Goal: Navigation & Orientation: Find specific page/section

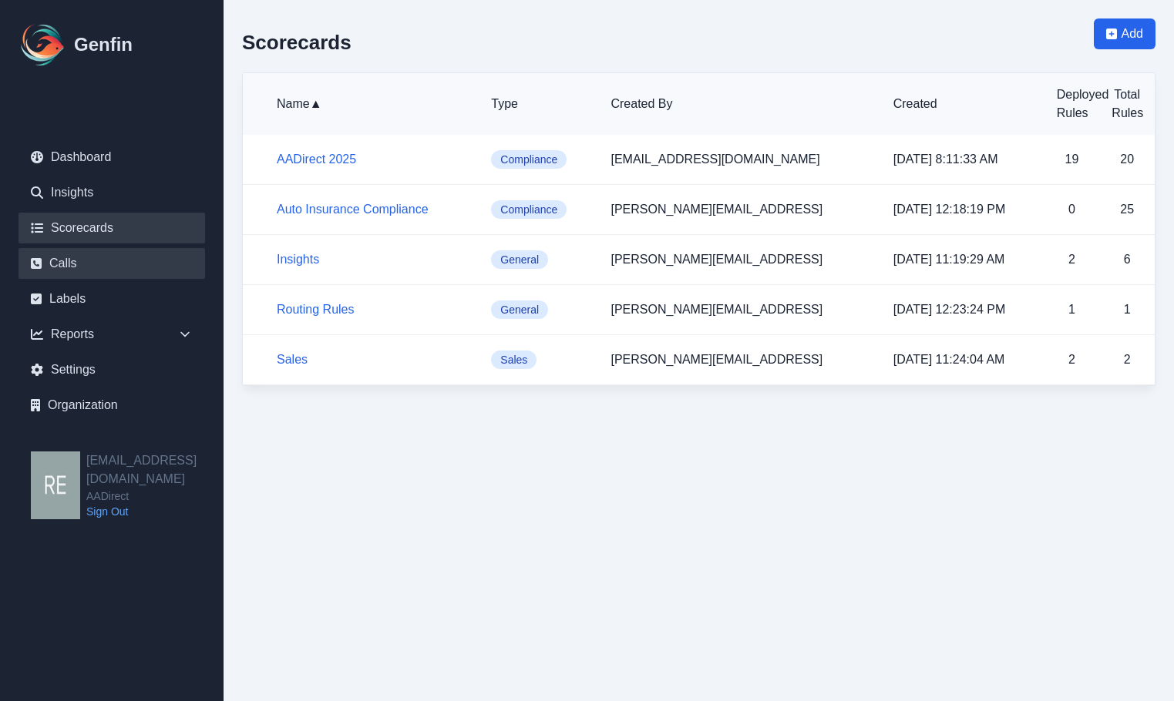
click at [122, 265] on link "Calls" at bounding box center [111, 263] width 186 height 31
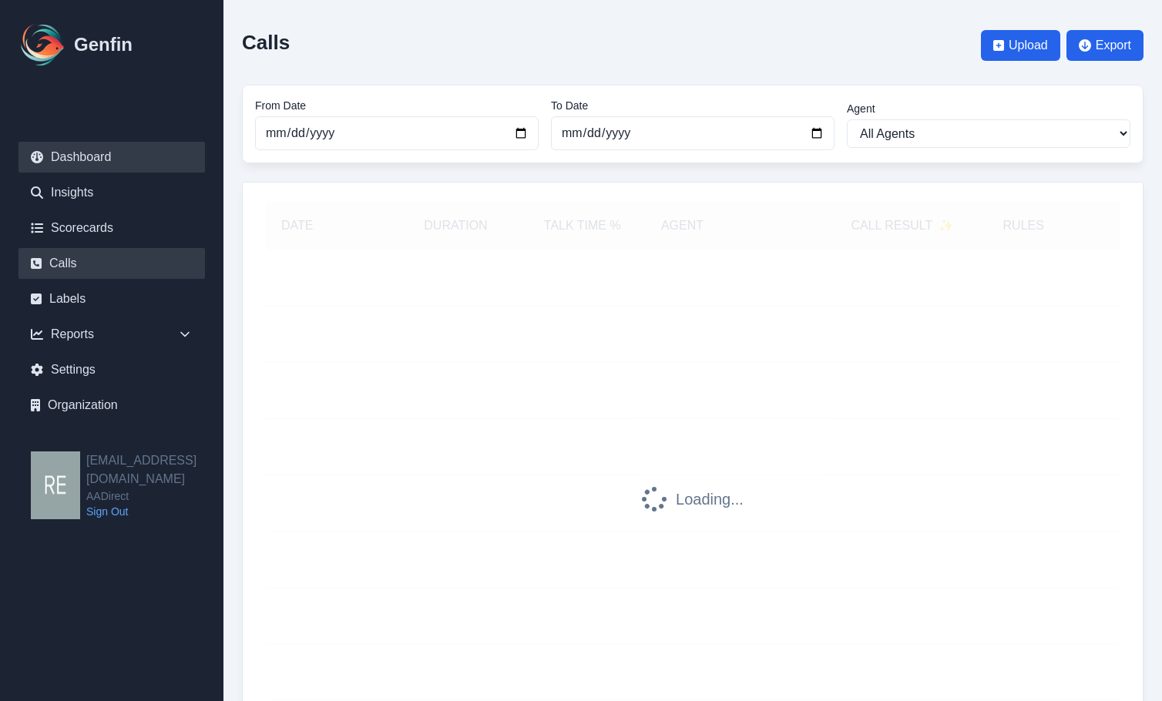
click at [81, 160] on link "Dashboard" at bounding box center [111, 157] width 186 height 31
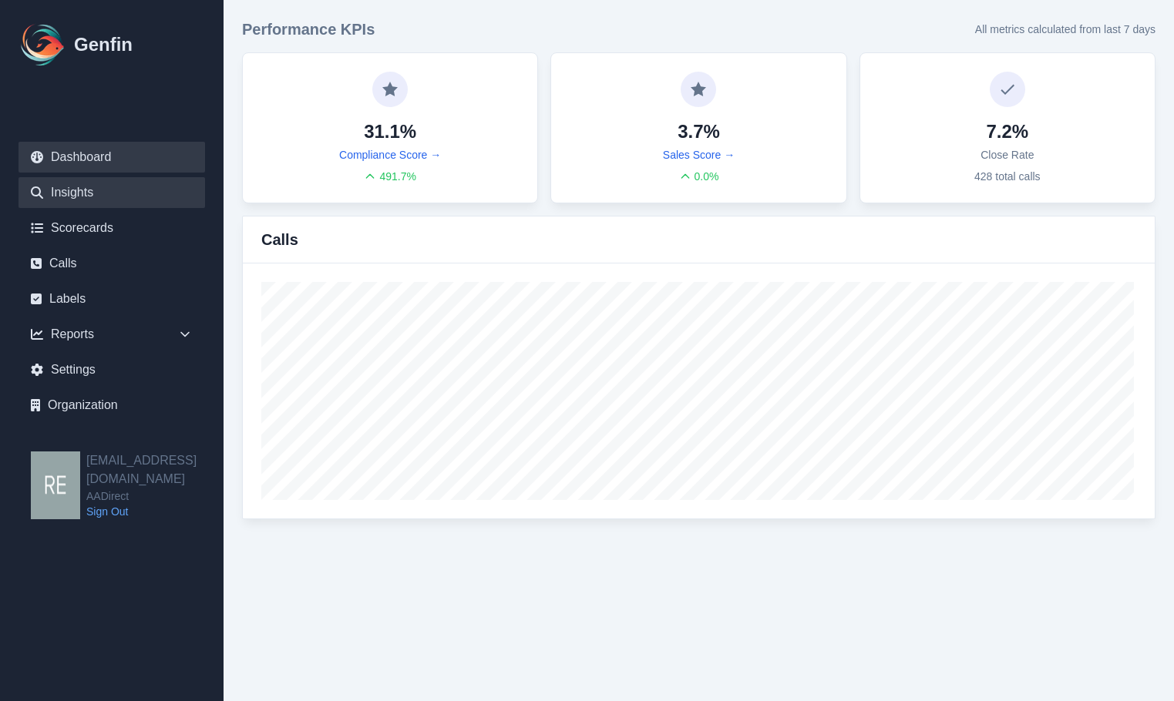
click at [62, 200] on link "Insights" at bounding box center [111, 192] width 186 height 31
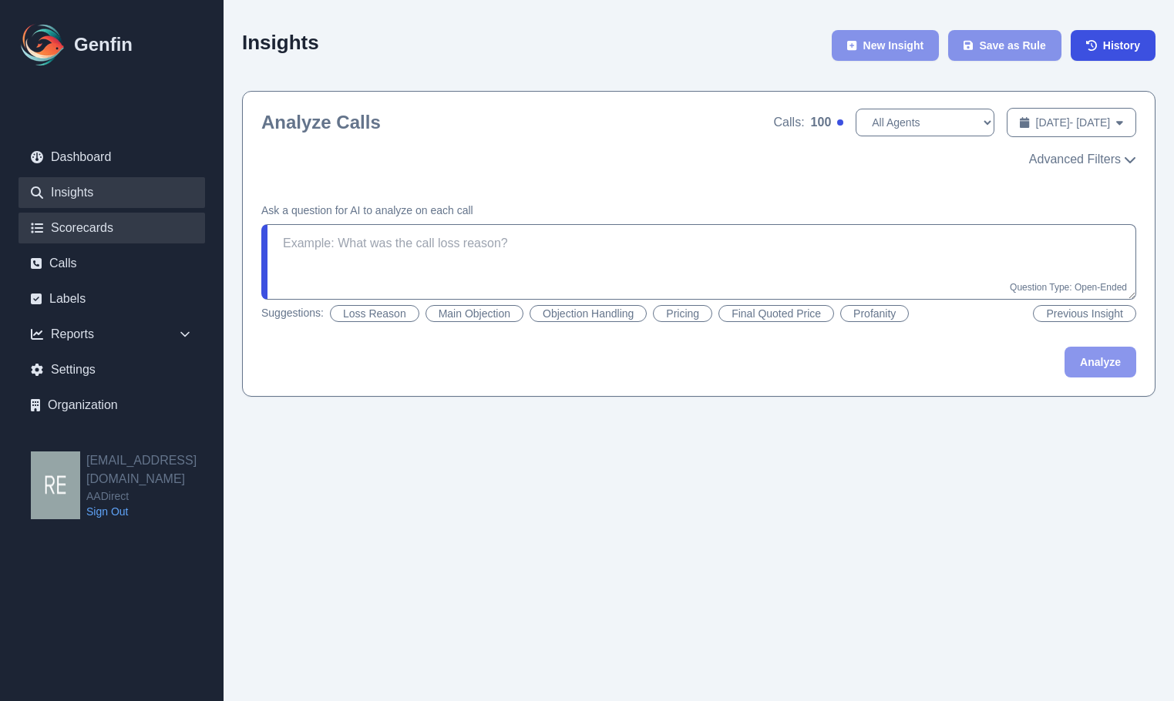
click at [65, 231] on link "Scorecards" at bounding box center [111, 228] width 186 height 31
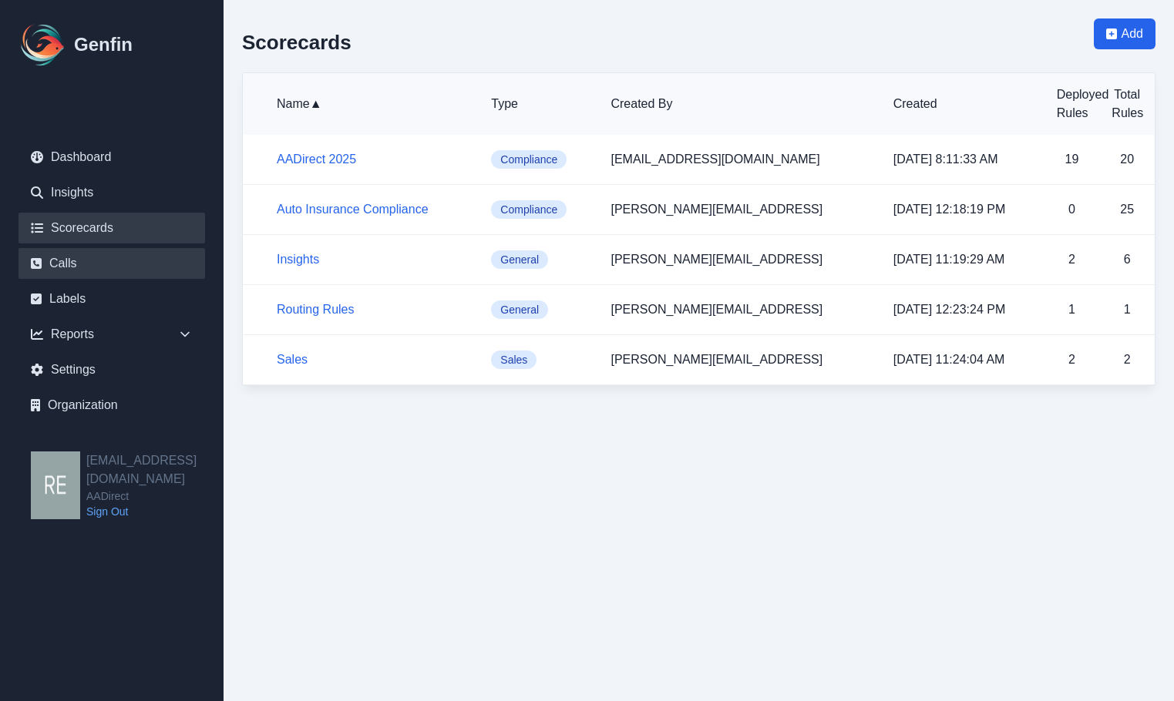
click at [69, 260] on link "Calls" at bounding box center [111, 263] width 186 height 31
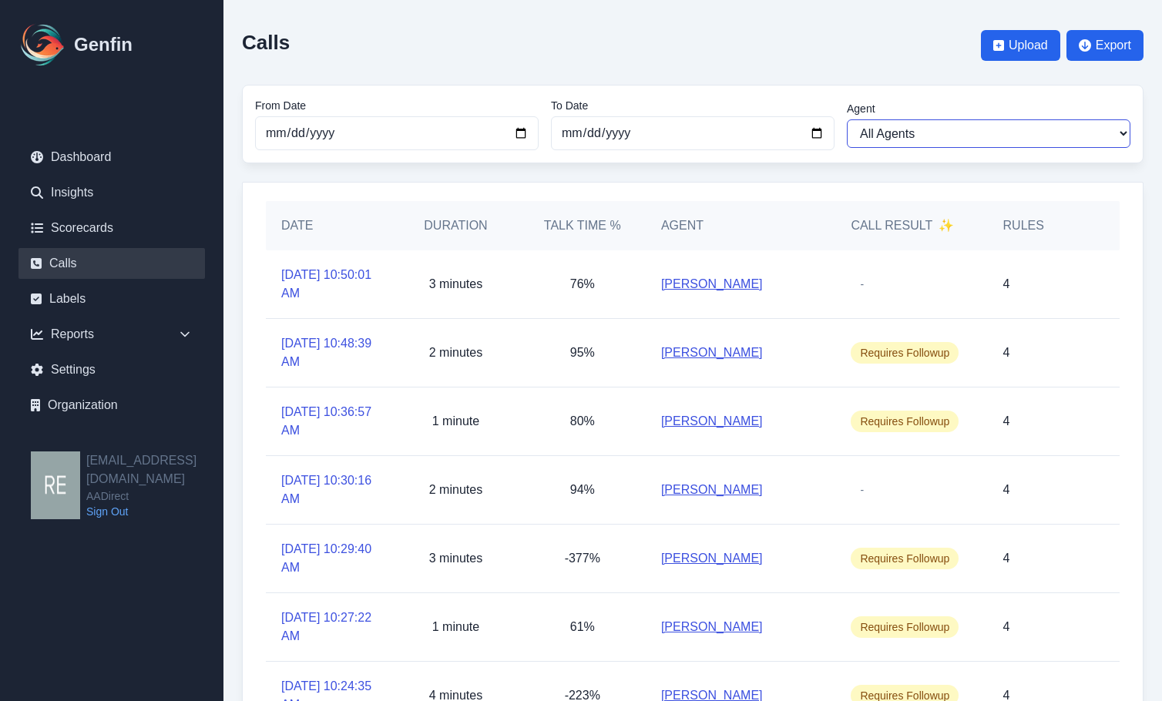
click at [998, 133] on select "All Agents [PERSON_NAME] [PERSON_NAME] [PERSON_NAME] [PERSON_NAME] [PERSON_NAME…" at bounding box center [989, 133] width 284 height 29
click at [1149, 391] on div "Calls Upload Export From Date [DATE] To Date [DATE] Agent All Agents [PERSON_NA…" at bounding box center [692, 505] width 939 height 1011
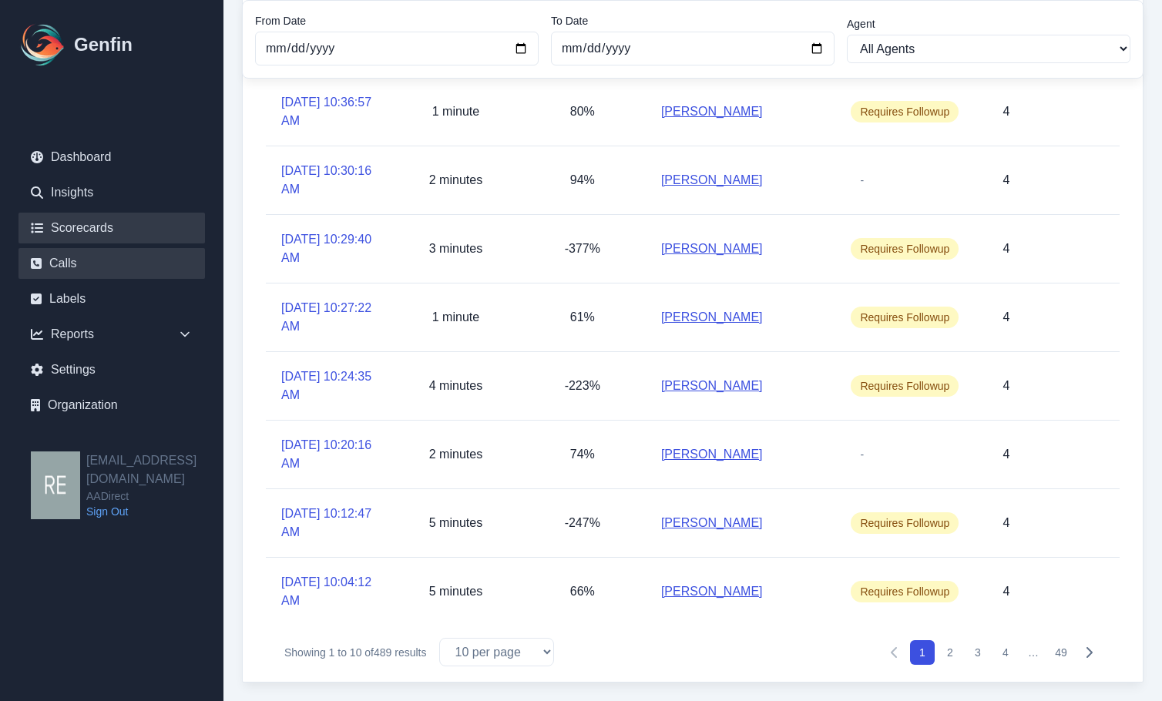
click at [86, 232] on link "Scorecards" at bounding box center [111, 228] width 186 height 31
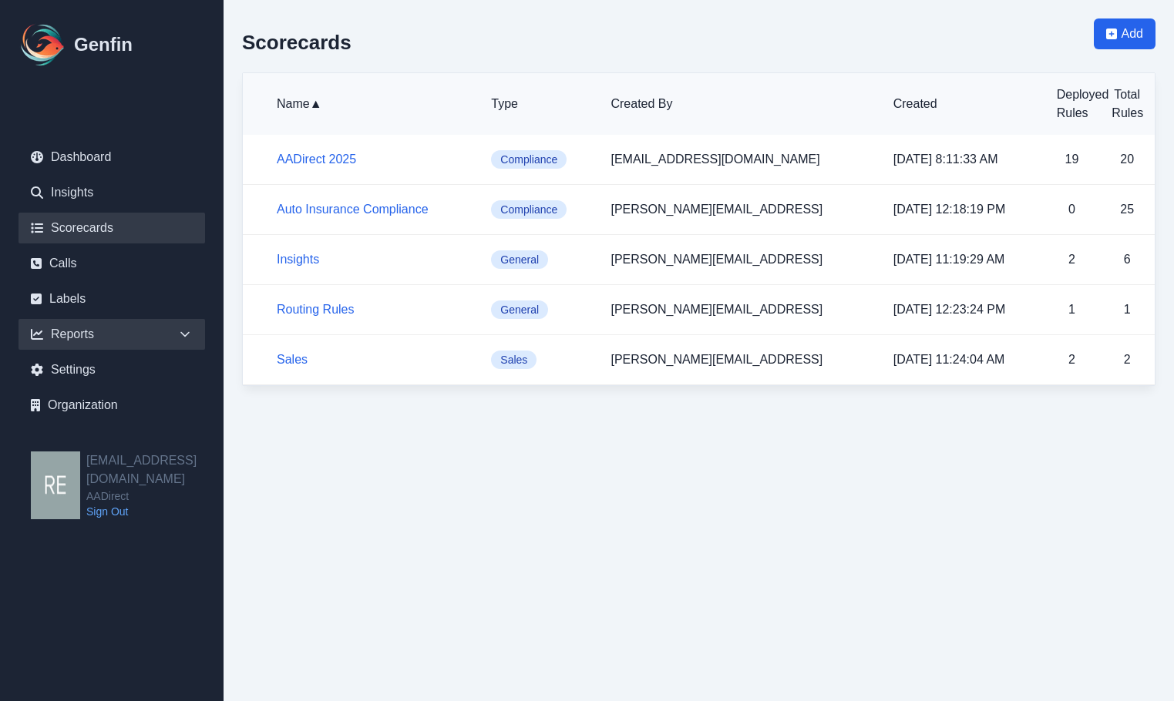
click at [72, 340] on div "Reports" at bounding box center [111, 334] width 186 height 31
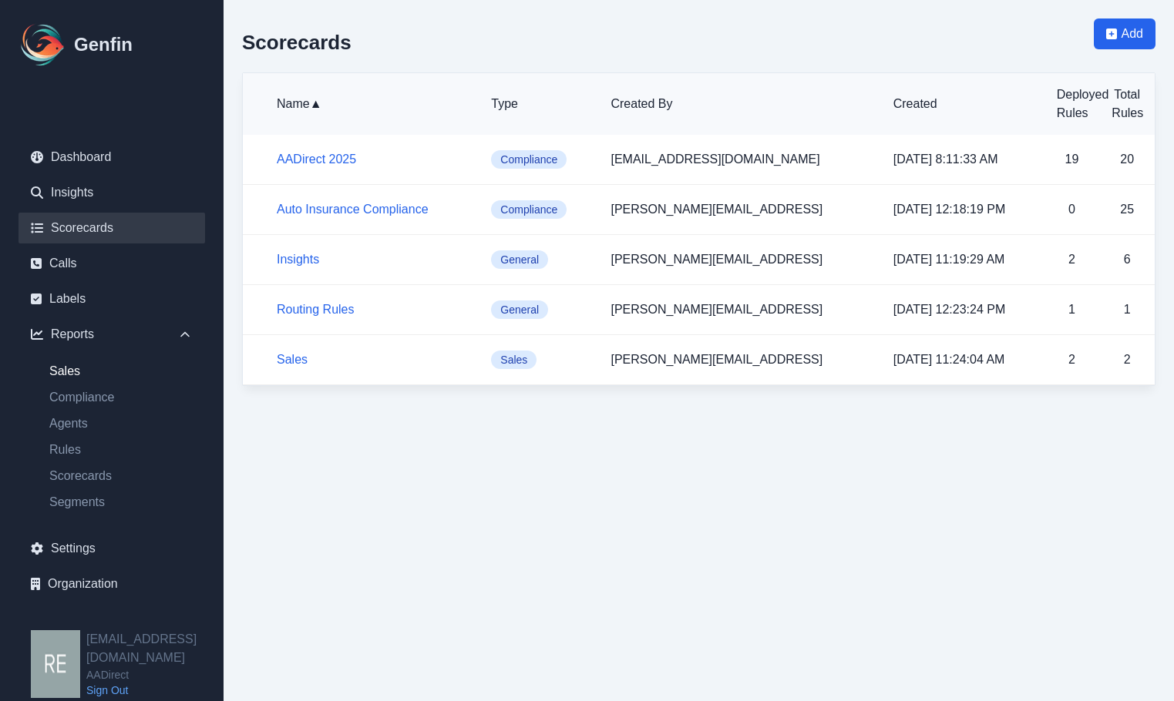
click at [86, 370] on link "Sales" at bounding box center [121, 371] width 168 height 18
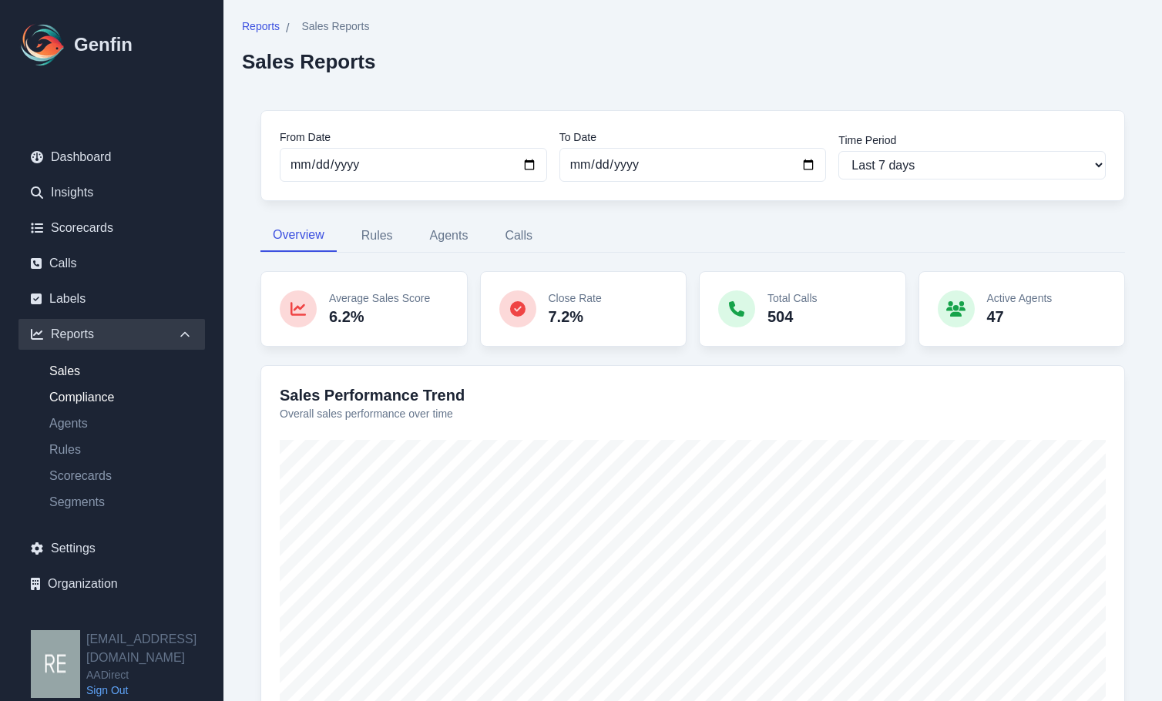
click at [114, 399] on link "Compliance" at bounding box center [121, 397] width 168 height 18
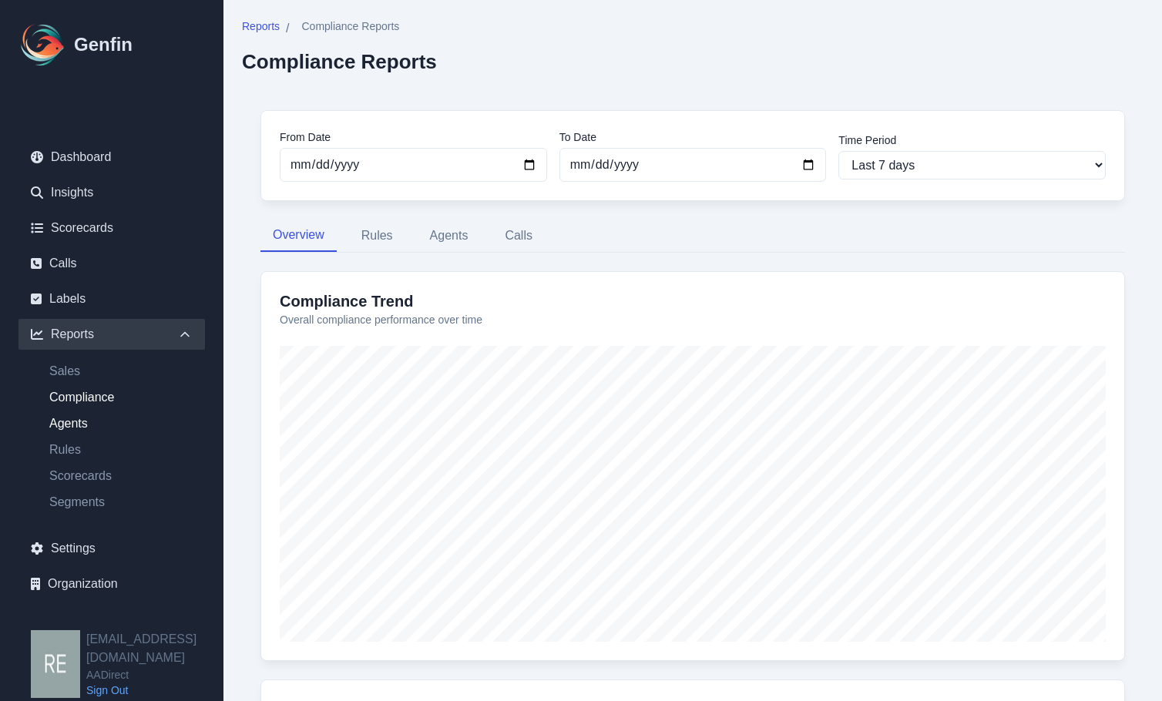
click at [77, 422] on link "Agents" at bounding box center [121, 424] width 168 height 18
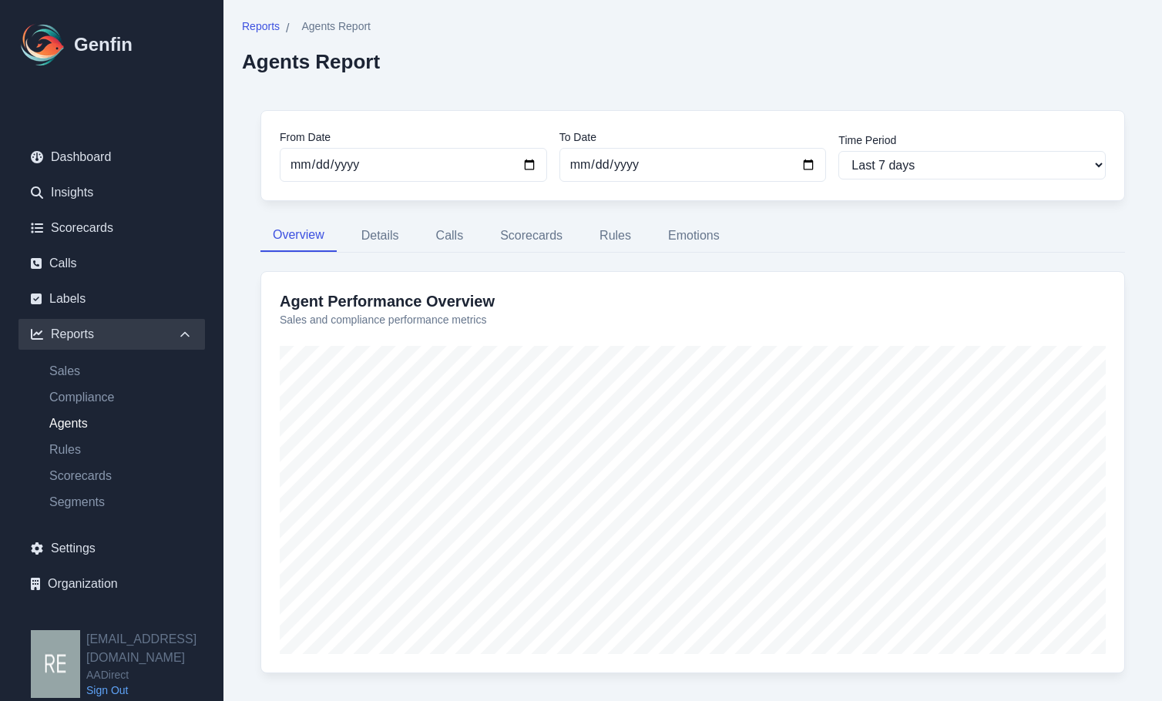
scroll to position [28, 0]
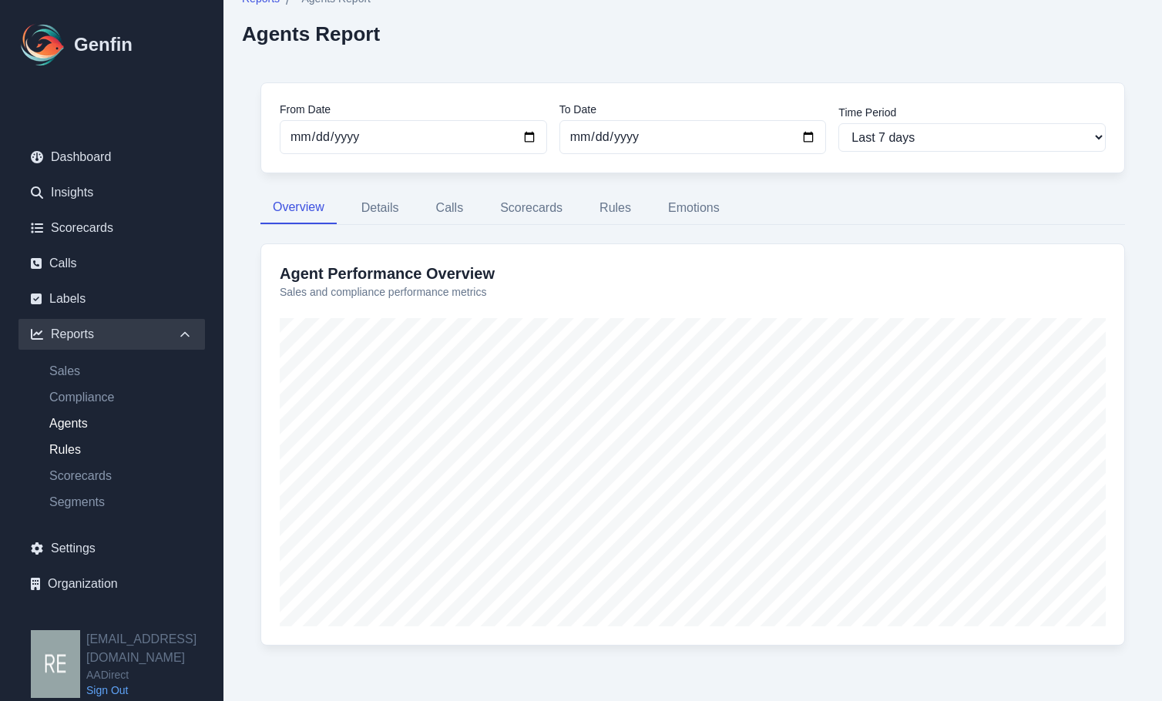
click at [67, 455] on link "Rules" at bounding box center [121, 450] width 168 height 18
select select "14"
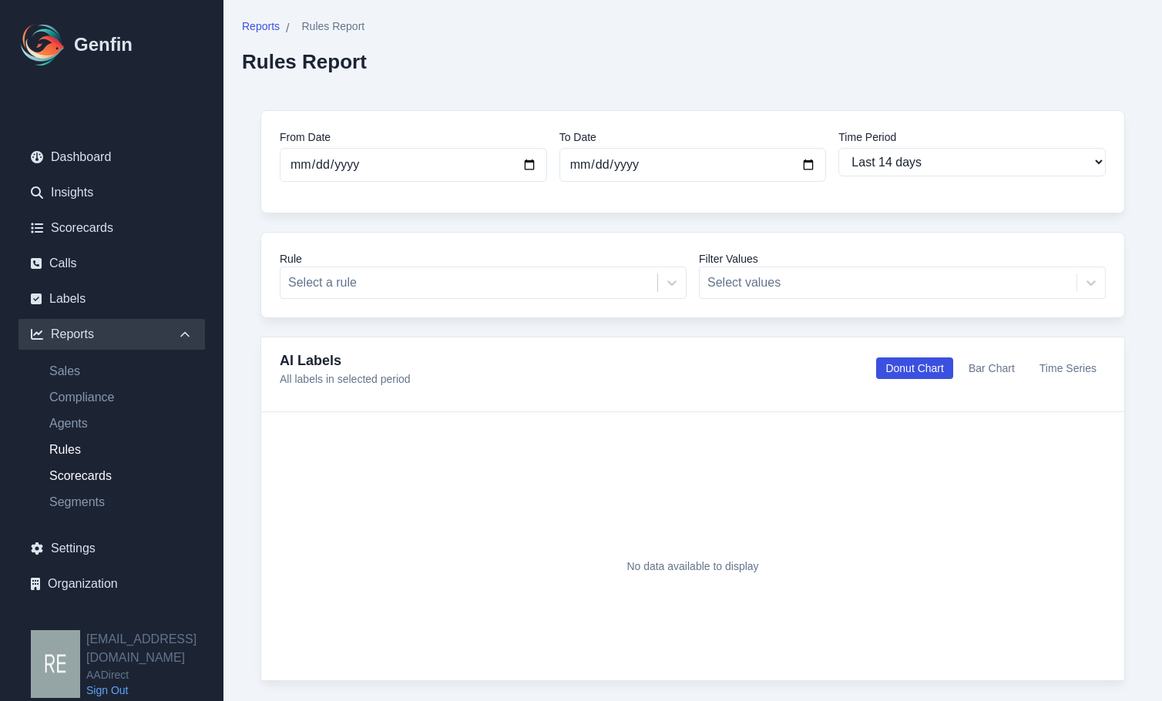
click at [91, 475] on link "Scorecards" at bounding box center [121, 476] width 168 height 18
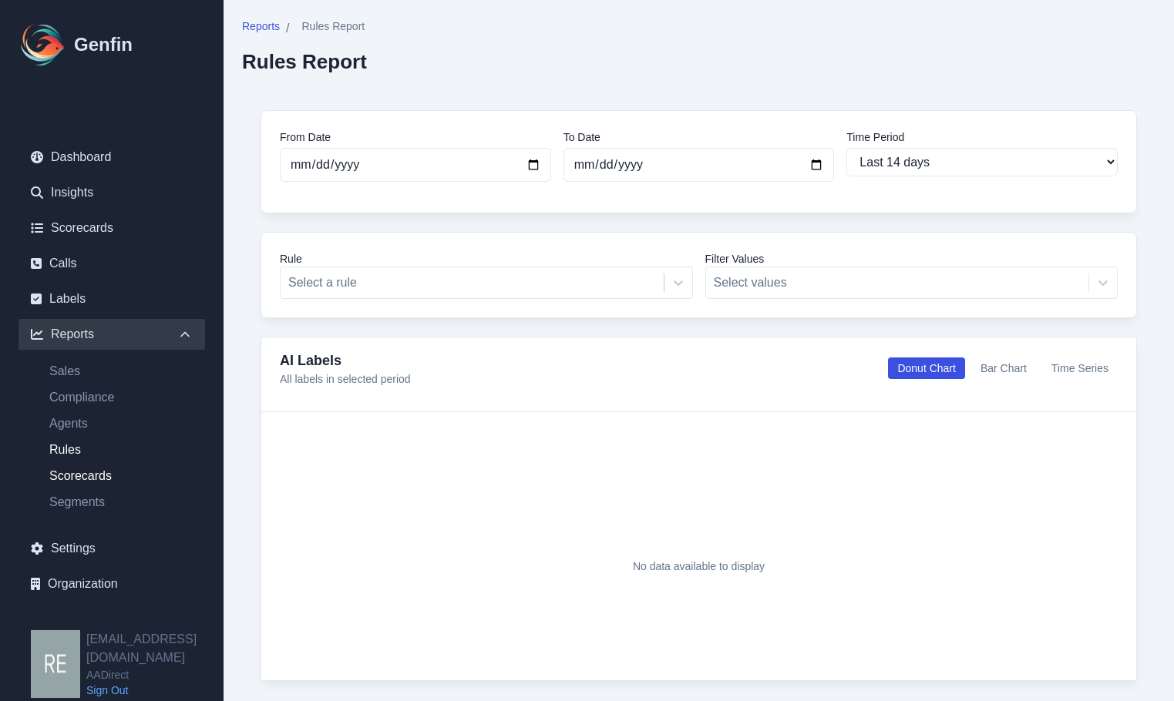
select select "14"
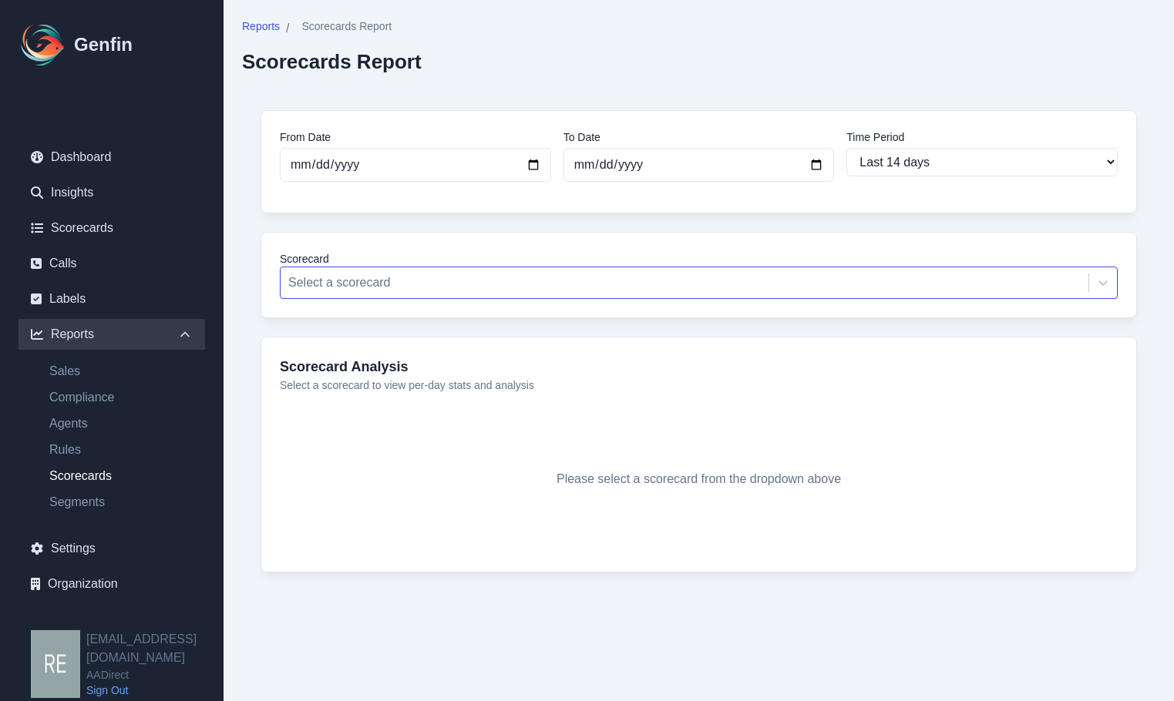
click at [710, 284] on div at bounding box center [684, 283] width 792 height 22
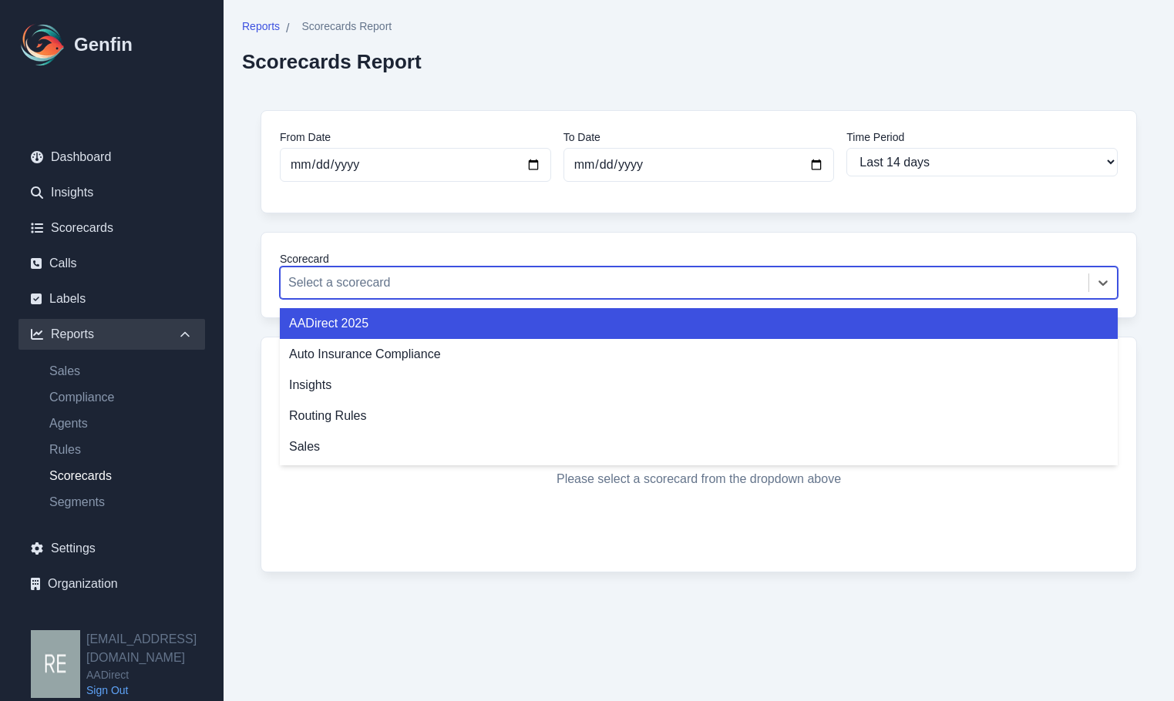
click at [411, 333] on div "AADirect 2025" at bounding box center [699, 323] width 838 height 31
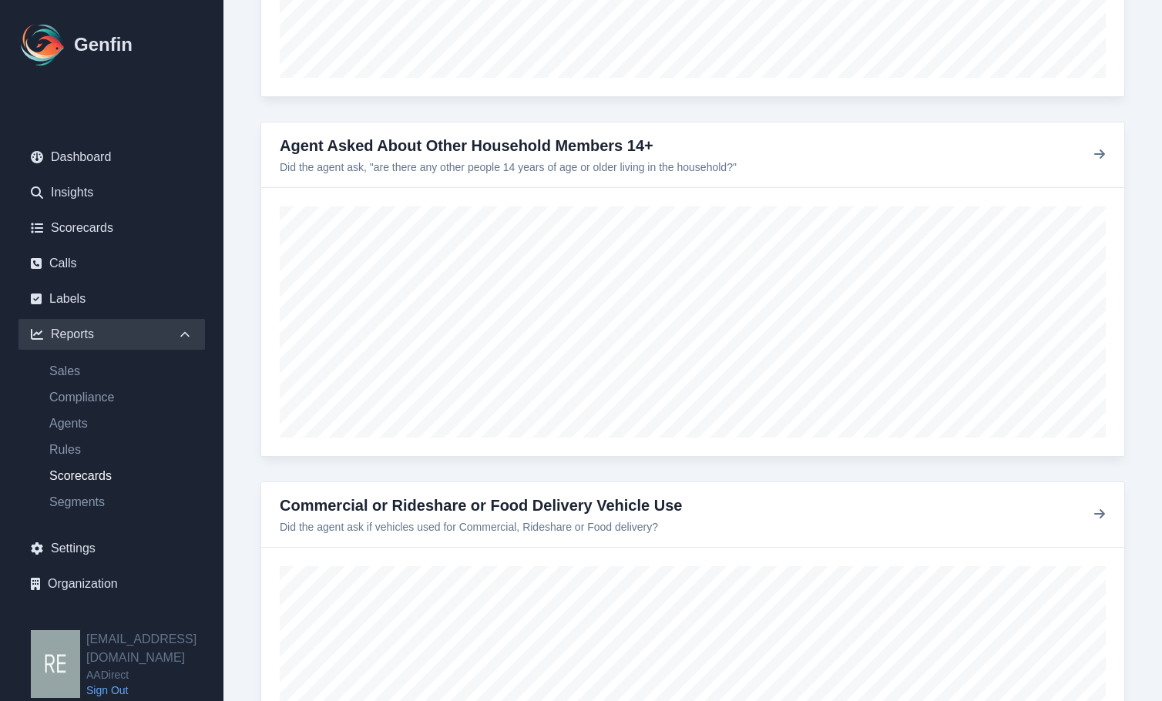
scroll to position [2355, 0]
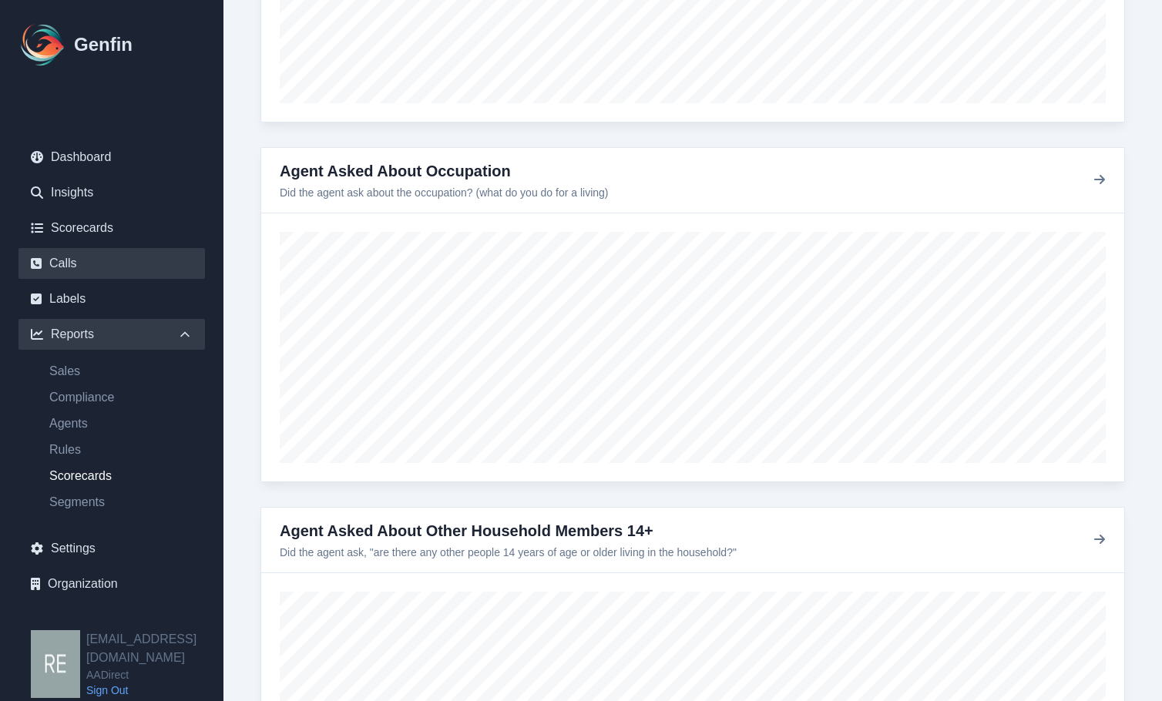
drag, startPoint x: 1128, startPoint y: 617, endPoint x: 80, endPoint y: 260, distance: 1107.0
click at [80, 260] on link "Calls" at bounding box center [111, 263] width 186 height 31
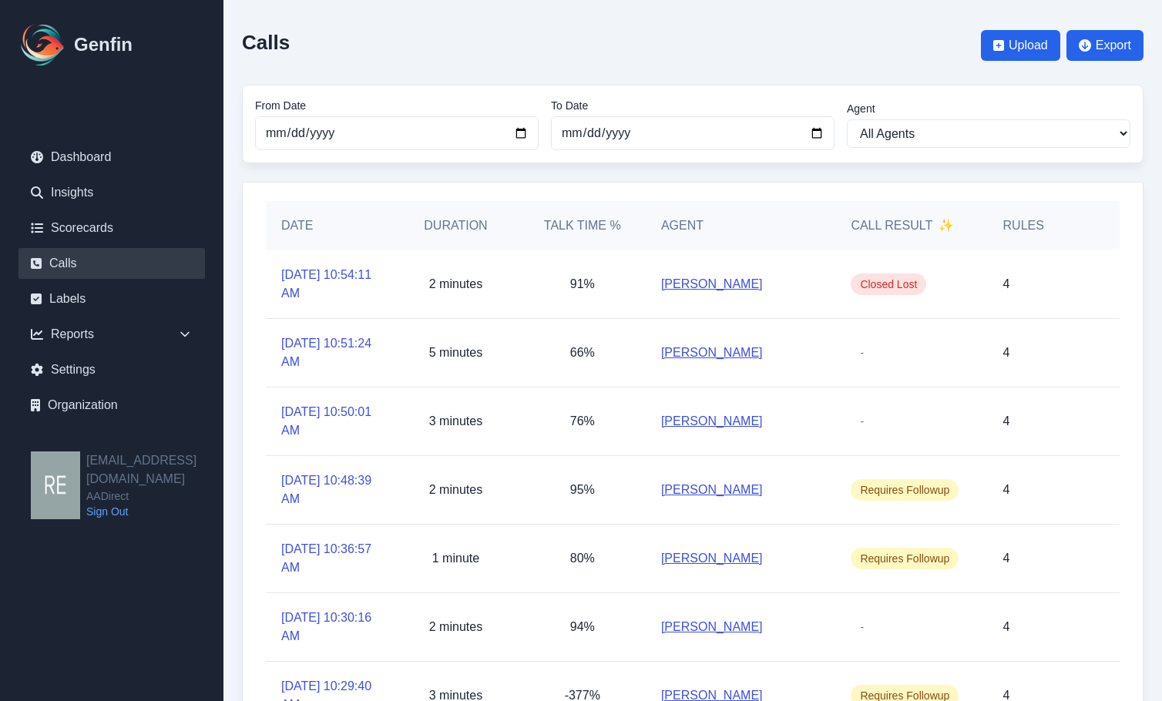
click at [707, 283] on link "[PERSON_NAME]" at bounding box center [712, 284] width 102 height 18
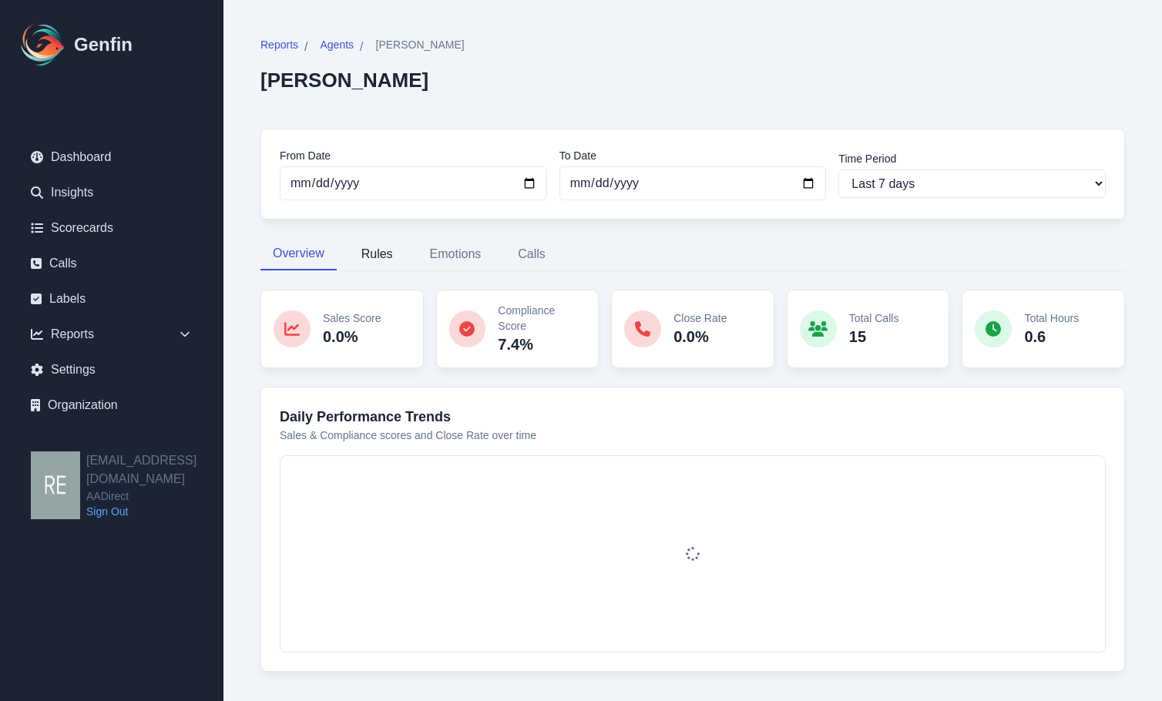
click at [385, 250] on button "Rules" at bounding box center [377, 254] width 56 height 32
select select "144"
select select "170"
select select "1110"
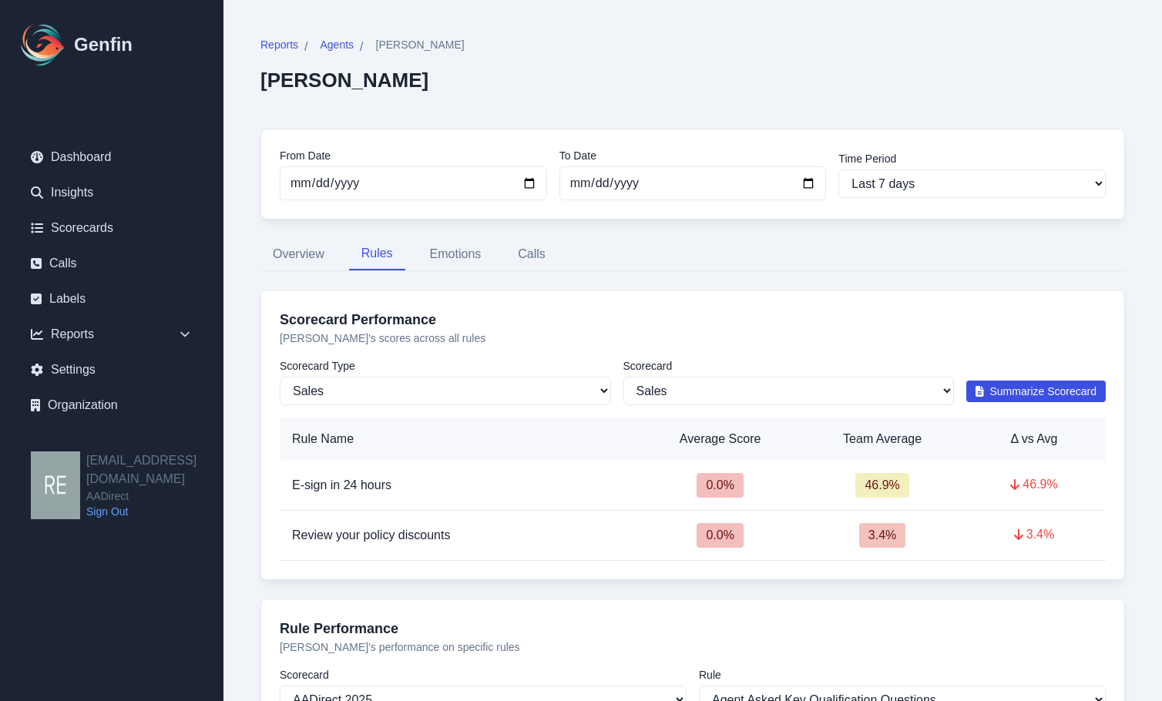
click at [1036, 387] on span "Summarize Scorecard" at bounding box center [1043, 391] width 107 height 15
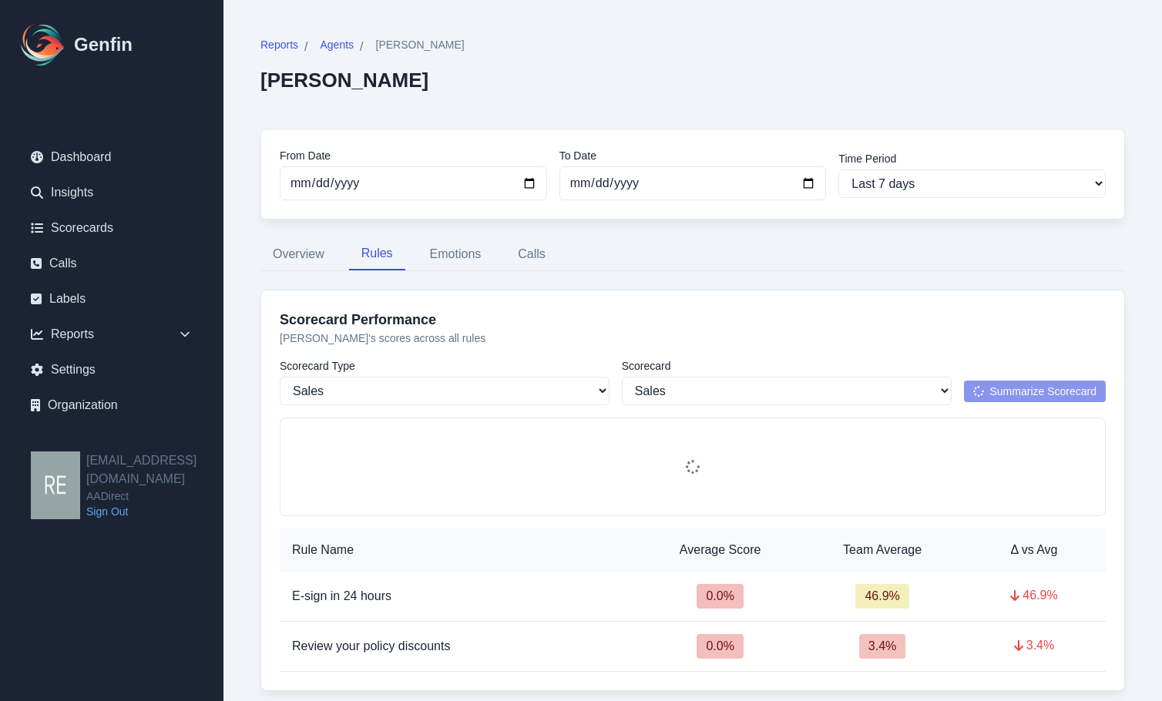
scroll to position [77, 0]
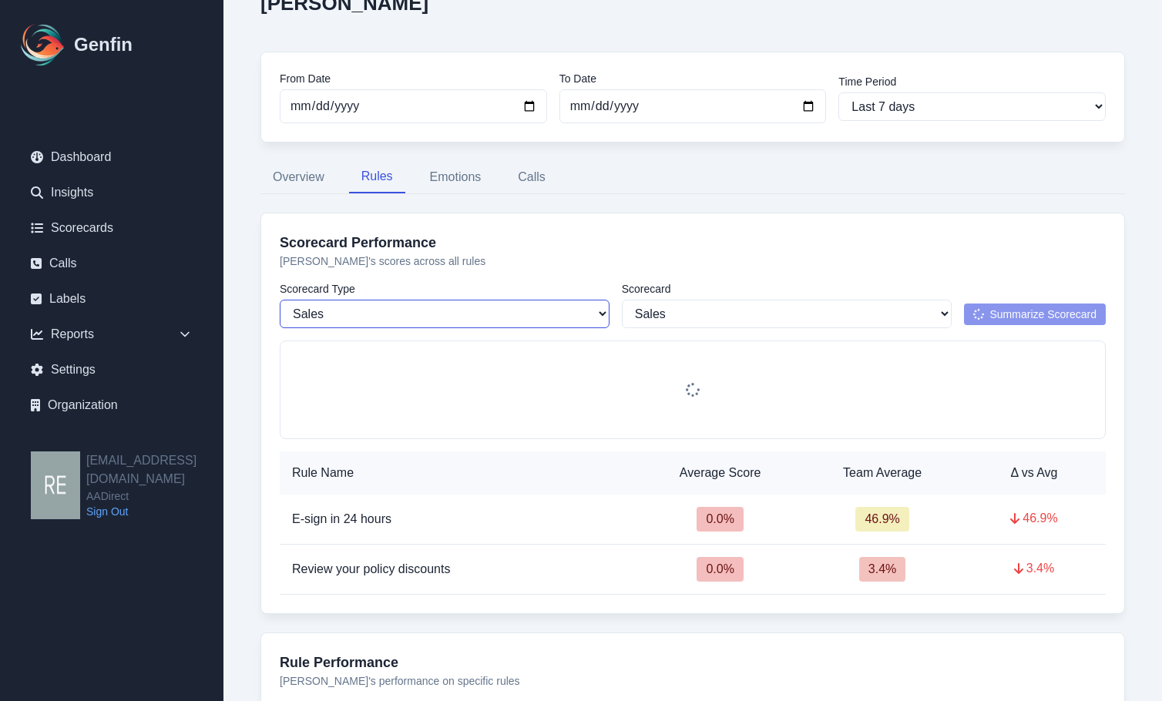
click at [458, 306] on select "Sales Compliance" at bounding box center [445, 314] width 330 height 29
click at [710, 311] on select "All Scorecards Sales" at bounding box center [787, 314] width 330 height 29
click at [455, 319] on select "Sales Compliance" at bounding box center [445, 314] width 330 height 29
select select "compliance"
click at [280, 300] on select "Sales Compliance" at bounding box center [445, 314] width 330 height 29
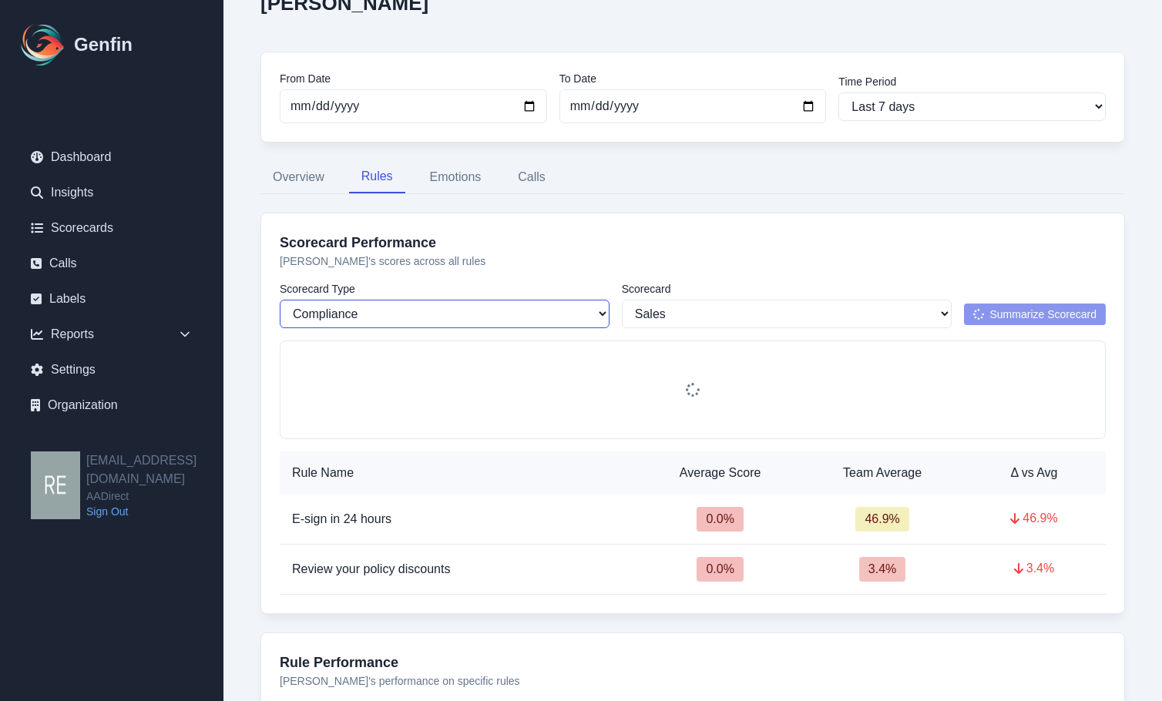
select select "170"
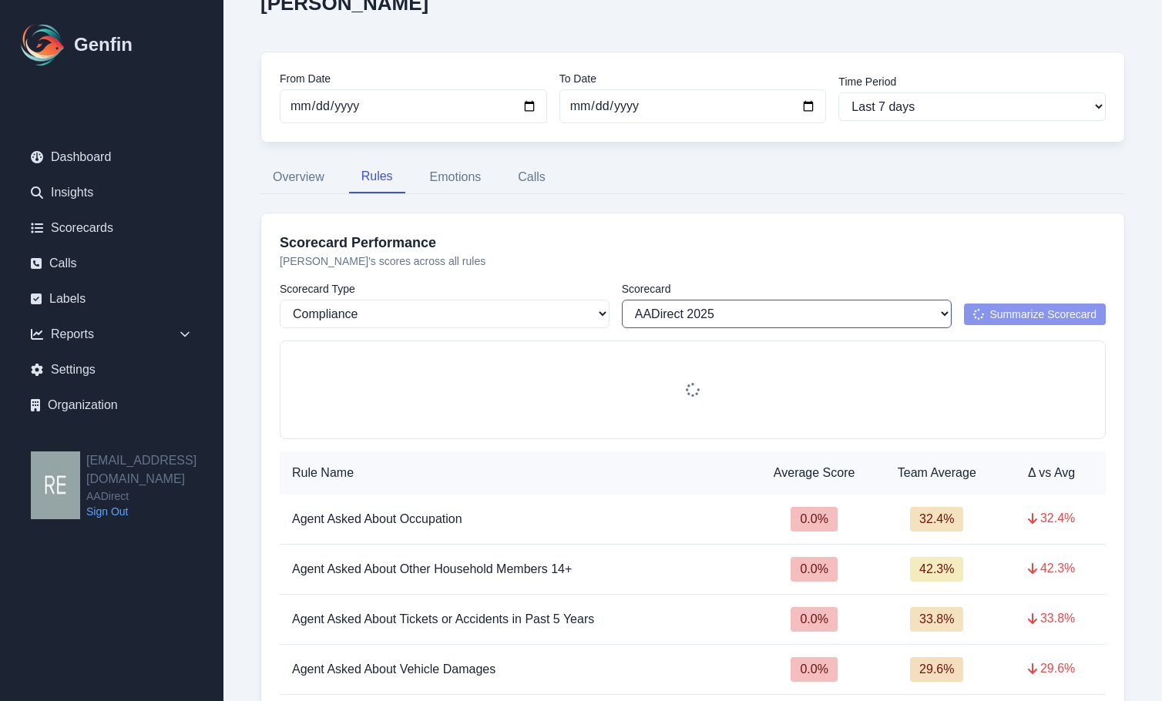
click at [667, 314] on select "All Scorecards AADirect 2025 Auto Insurance Compliance" at bounding box center [787, 314] width 330 height 29
click at [622, 300] on select "All Scorecards AADirect 2025 Auto Insurance Compliance" at bounding box center [787, 314] width 330 height 29
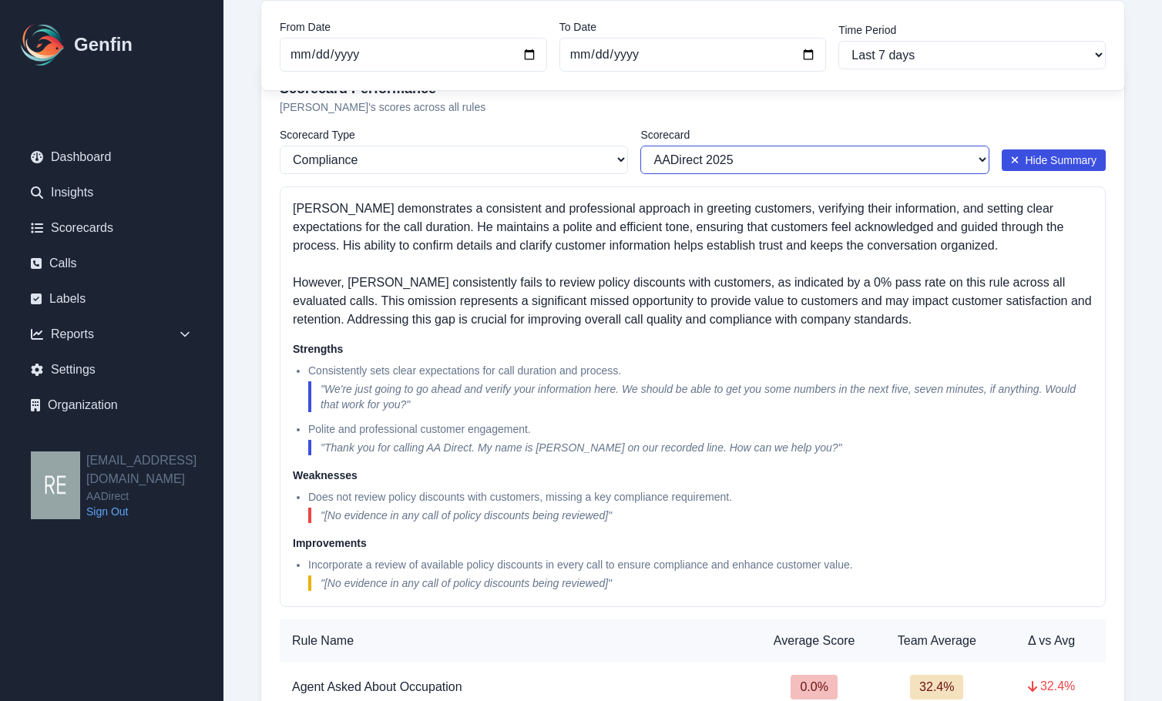
scroll to position [0, 0]
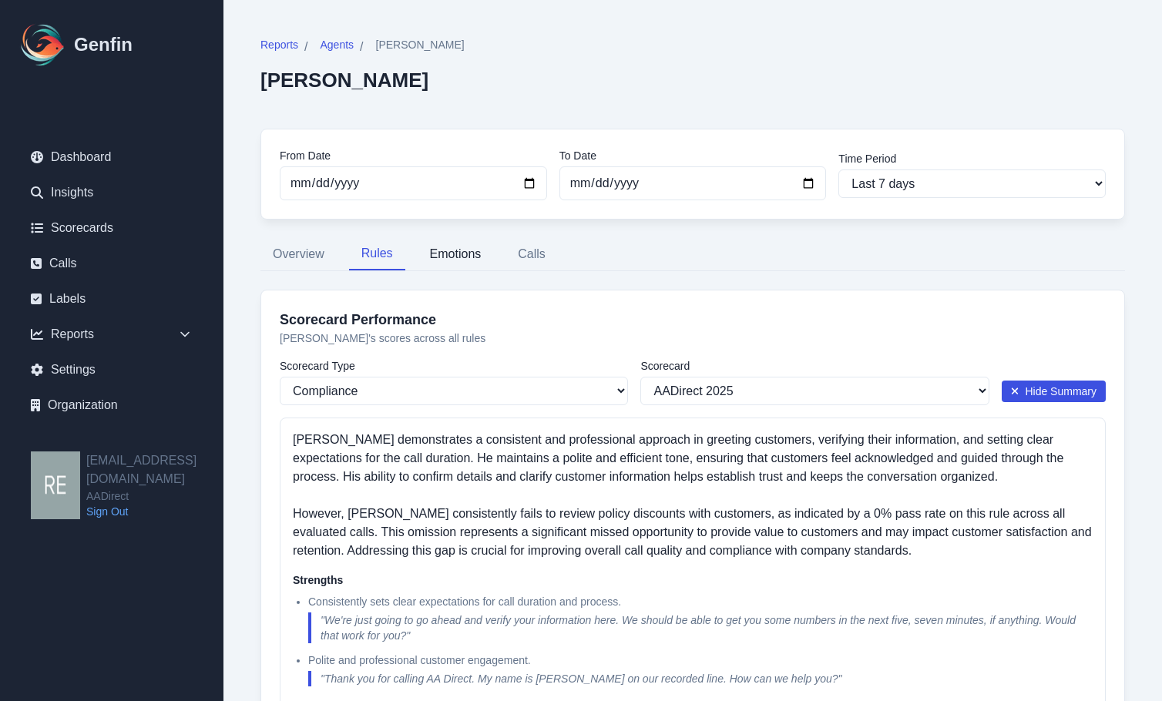
click at [457, 252] on button "Emotions" at bounding box center [456, 254] width 76 height 32
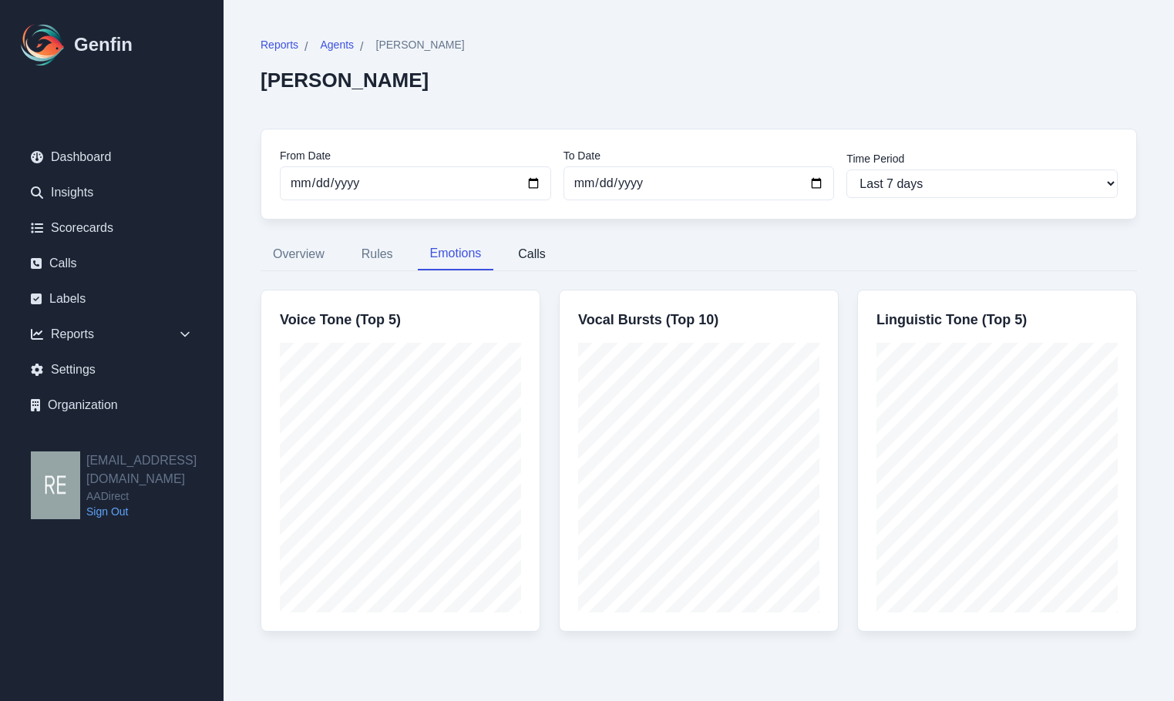
click at [528, 258] on button "Calls" at bounding box center [531, 254] width 52 height 32
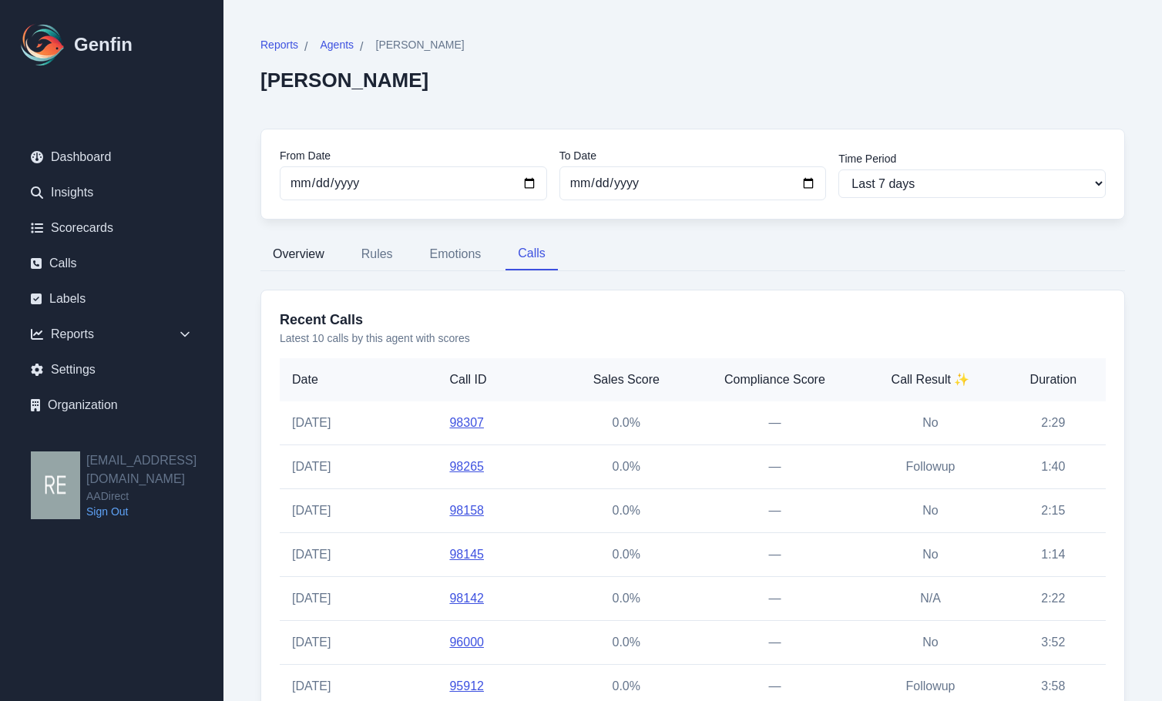
click at [328, 251] on button "Overview" at bounding box center [298, 254] width 76 height 32
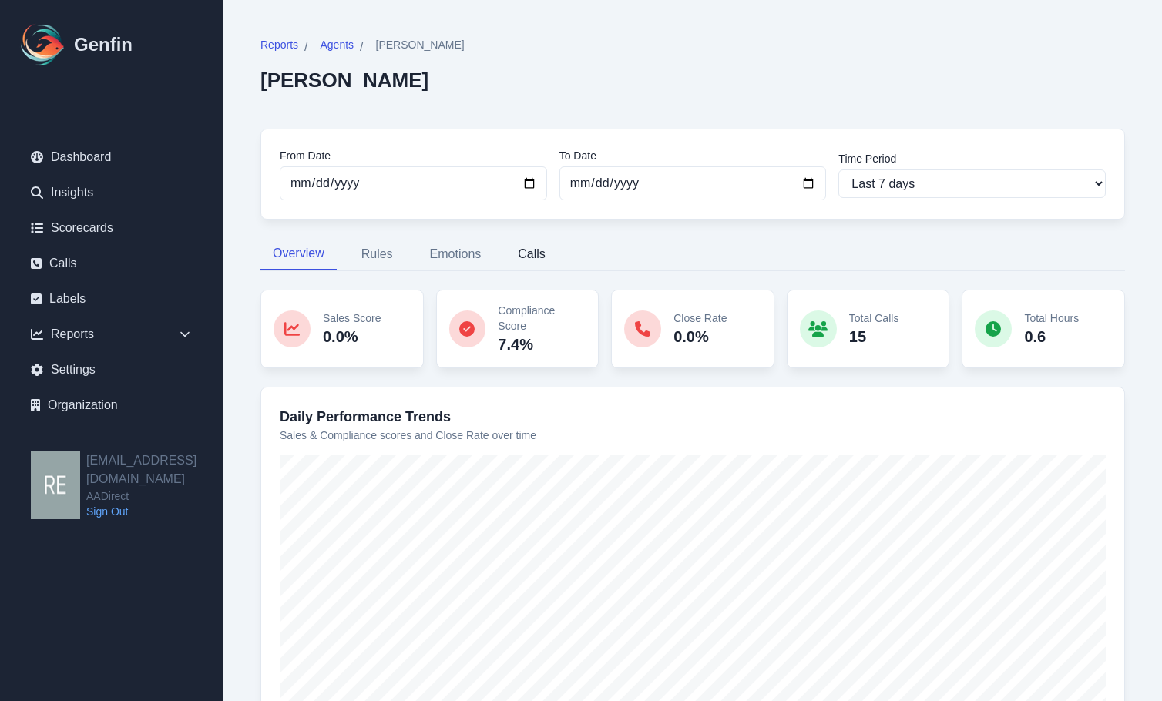
click at [520, 255] on button "Calls" at bounding box center [531, 254] width 52 height 32
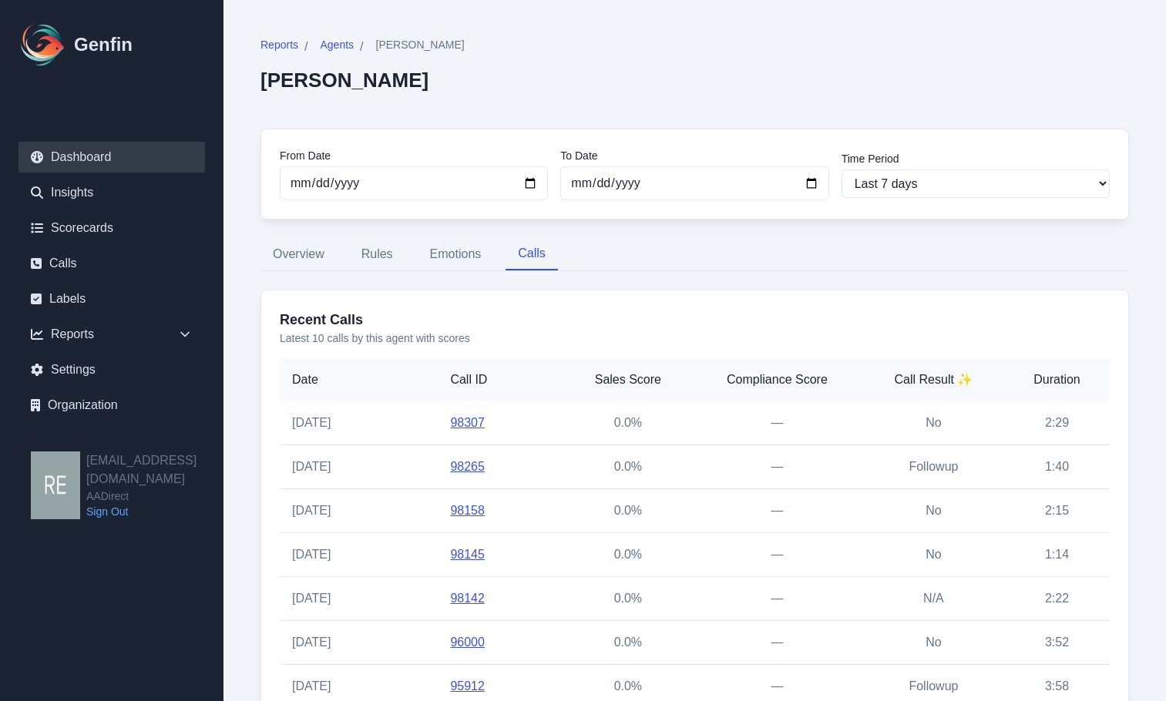
click at [97, 159] on link "Dashboard" at bounding box center [111, 157] width 186 height 31
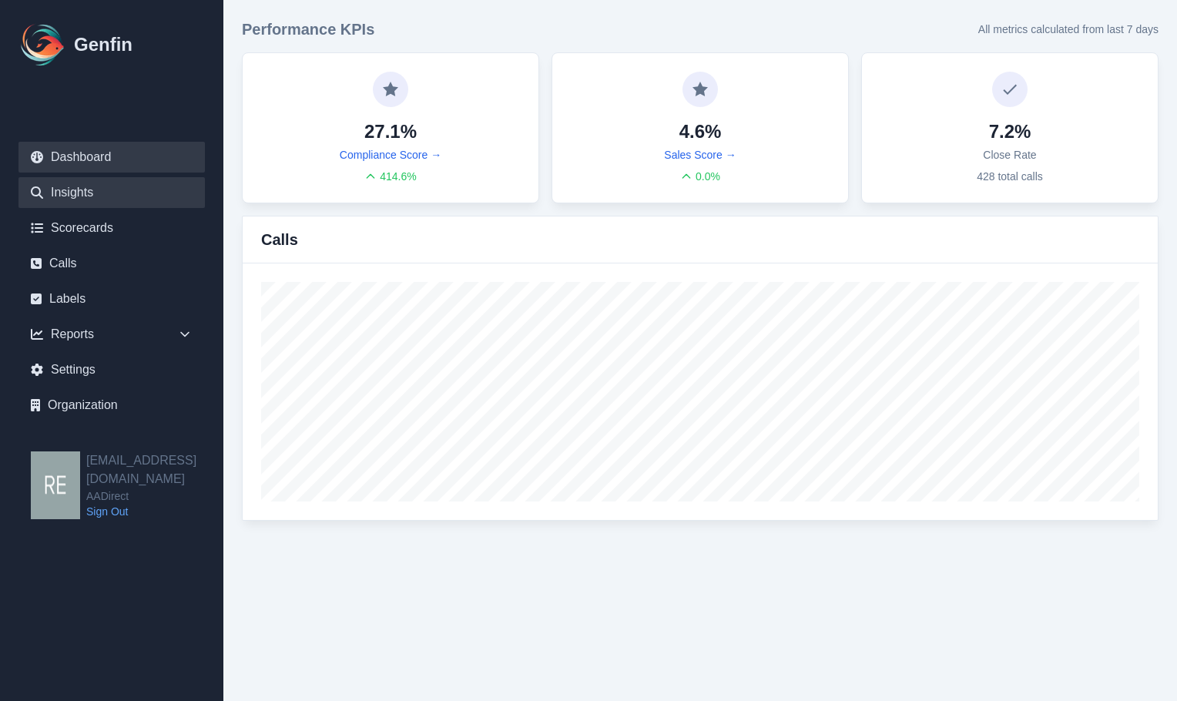
click at [70, 195] on link "Insights" at bounding box center [111, 192] width 186 height 31
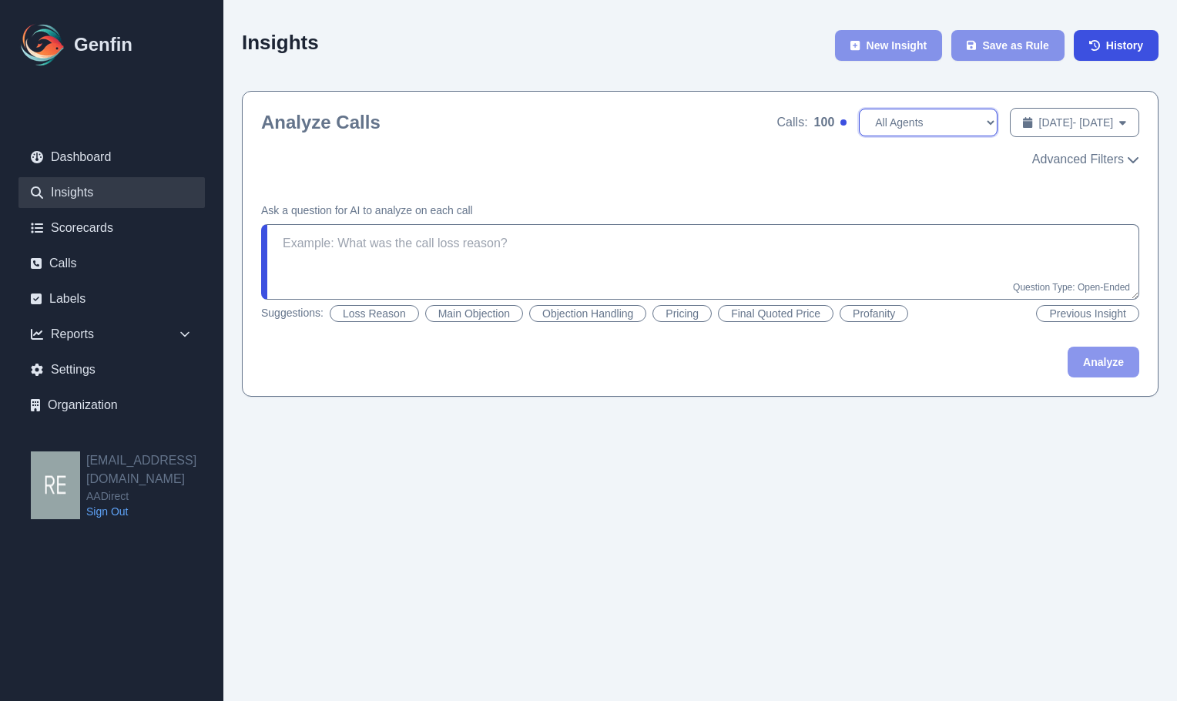
click at [905, 129] on select "All Agents [PERSON_NAME] [PERSON_NAME] [PERSON_NAME] [PERSON_NAME] [PERSON_NAME…" at bounding box center [928, 123] width 139 height 28
select select "[PERSON_NAME]"
click at [859, 109] on select "All Agents [PERSON_NAME] [PERSON_NAME] [PERSON_NAME] [PERSON_NAME] [PERSON_NAME…" at bounding box center [928, 123] width 139 height 28
click at [909, 109] on div "Calls: 22 All Agents Ana Martinez Annaly Castillo Anselmo Doria Anyssa Grace As…" at bounding box center [962, 122] width 356 height 31
click at [912, 123] on select "All Agents [PERSON_NAME] [PERSON_NAME] [PERSON_NAME] [PERSON_NAME] [PERSON_NAME…" at bounding box center [928, 123] width 139 height 28
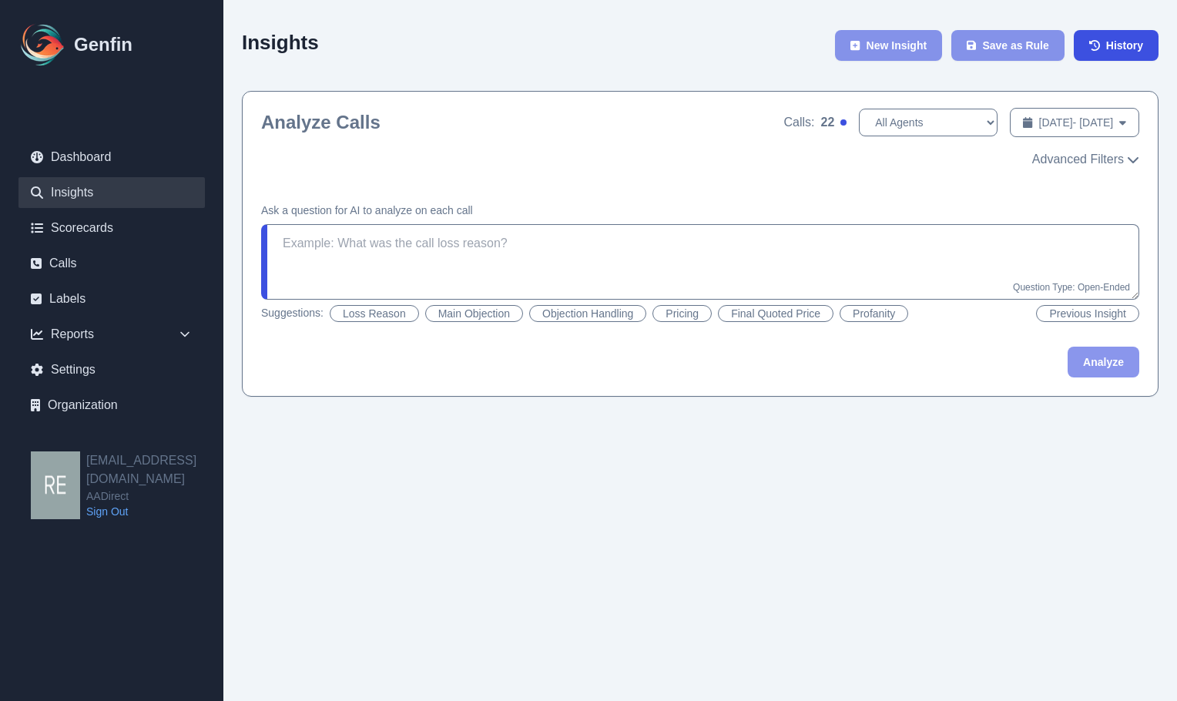
click at [902, 89] on div "Insights New Insight Save as Rule History" at bounding box center [700, 54] width 917 height 72
click at [94, 233] on link "Scorecards" at bounding box center [111, 228] width 186 height 31
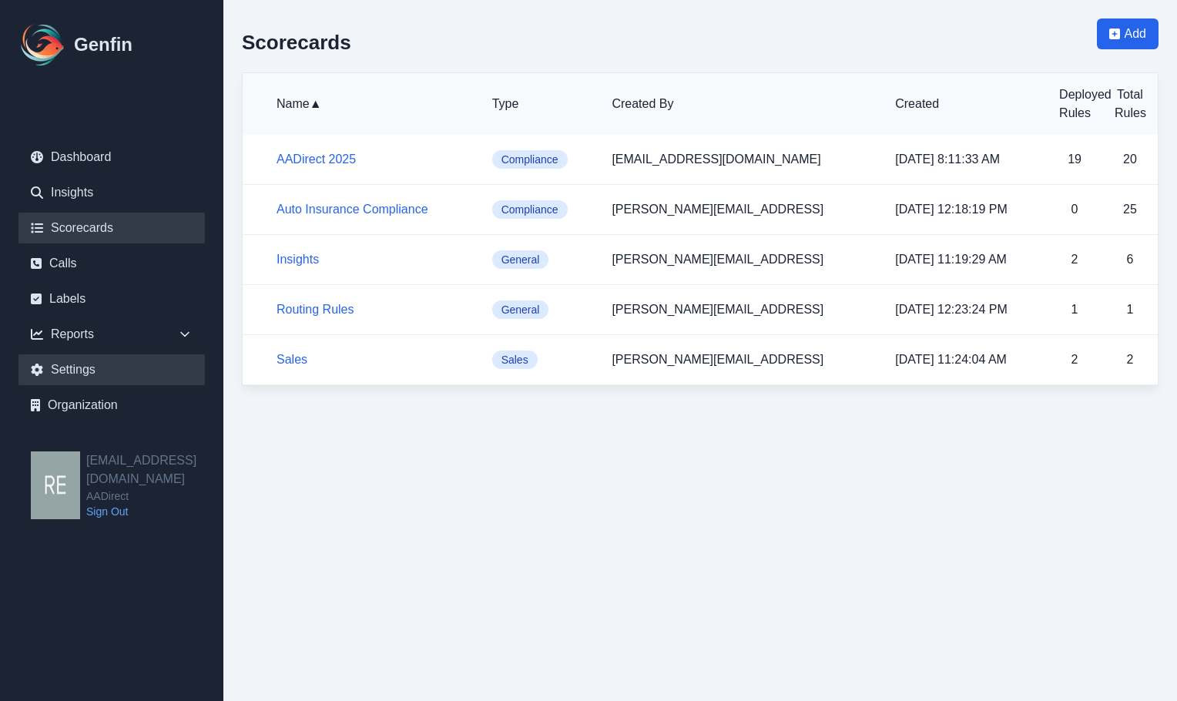
click at [68, 367] on link "Settings" at bounding box center [111, 369] width 186 height 31
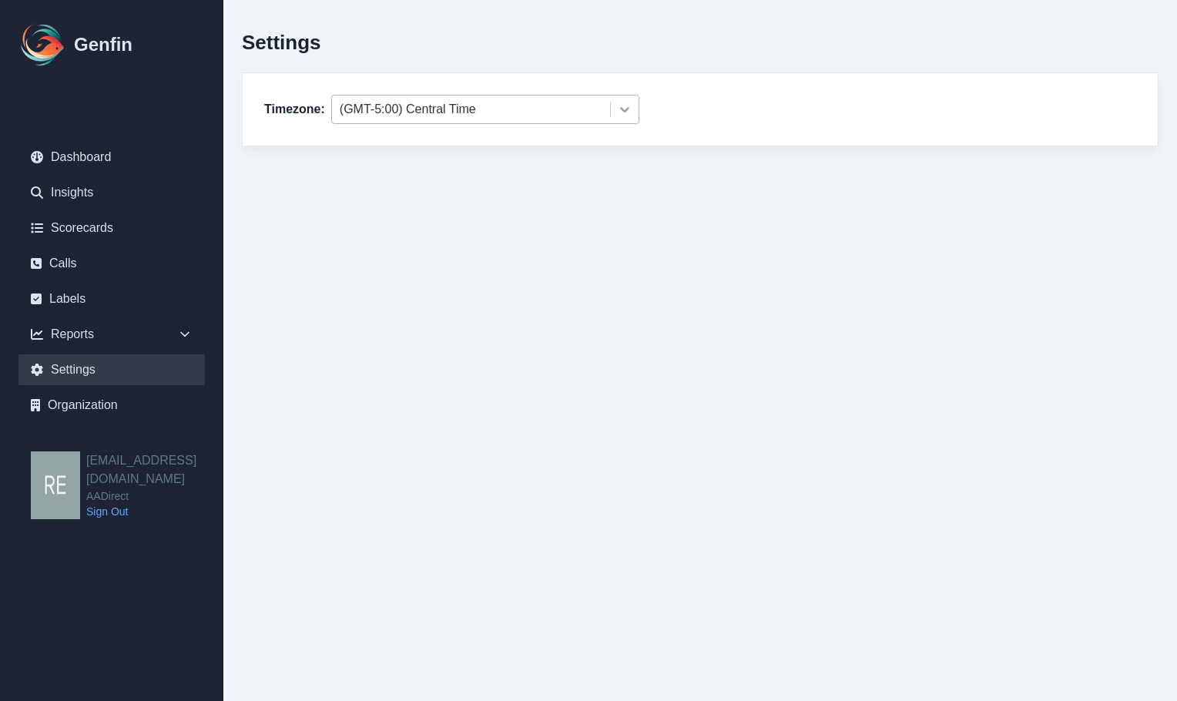
click at [621, 109] on icon at bounding box center [624, 109] width 9 height 5
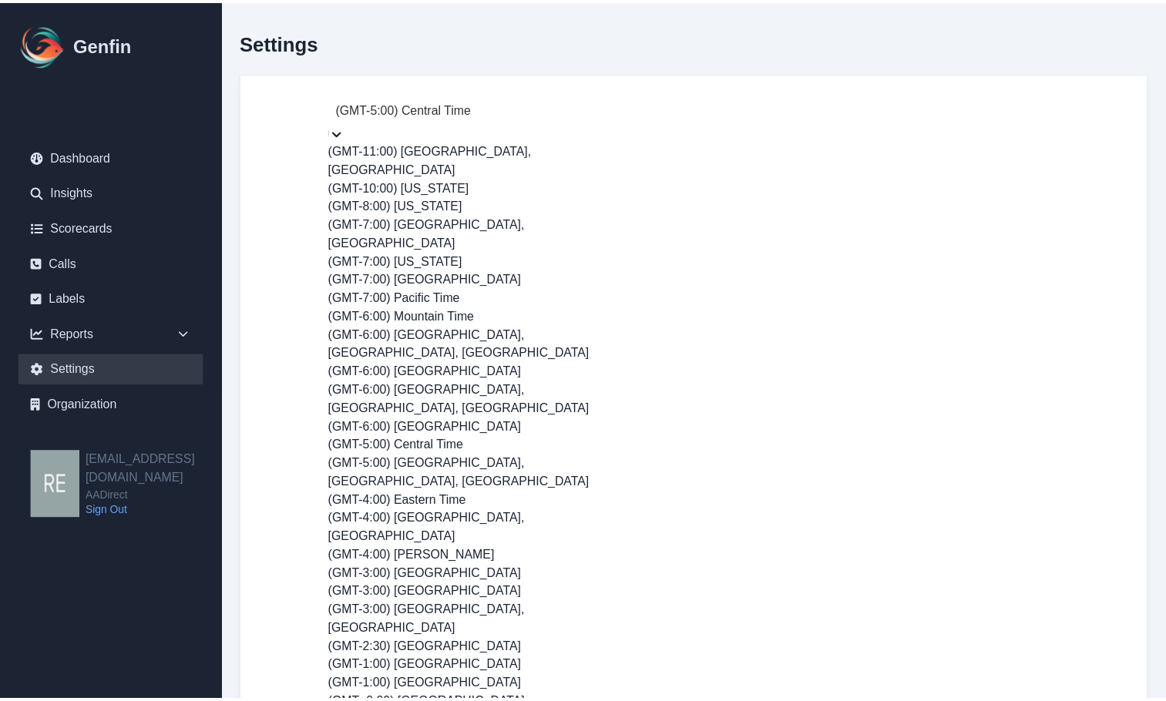
scroll to position [183, 0]
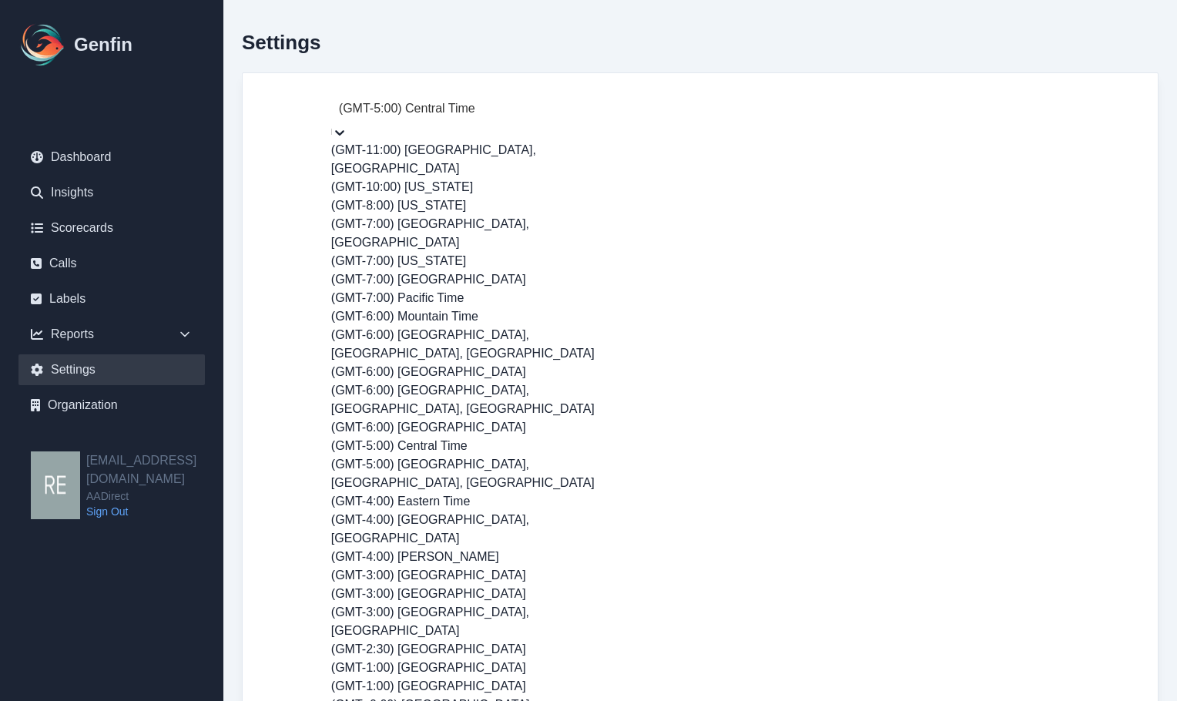
click at [344, 130] on icon at bounding box center [339, 132] width 9 height 5
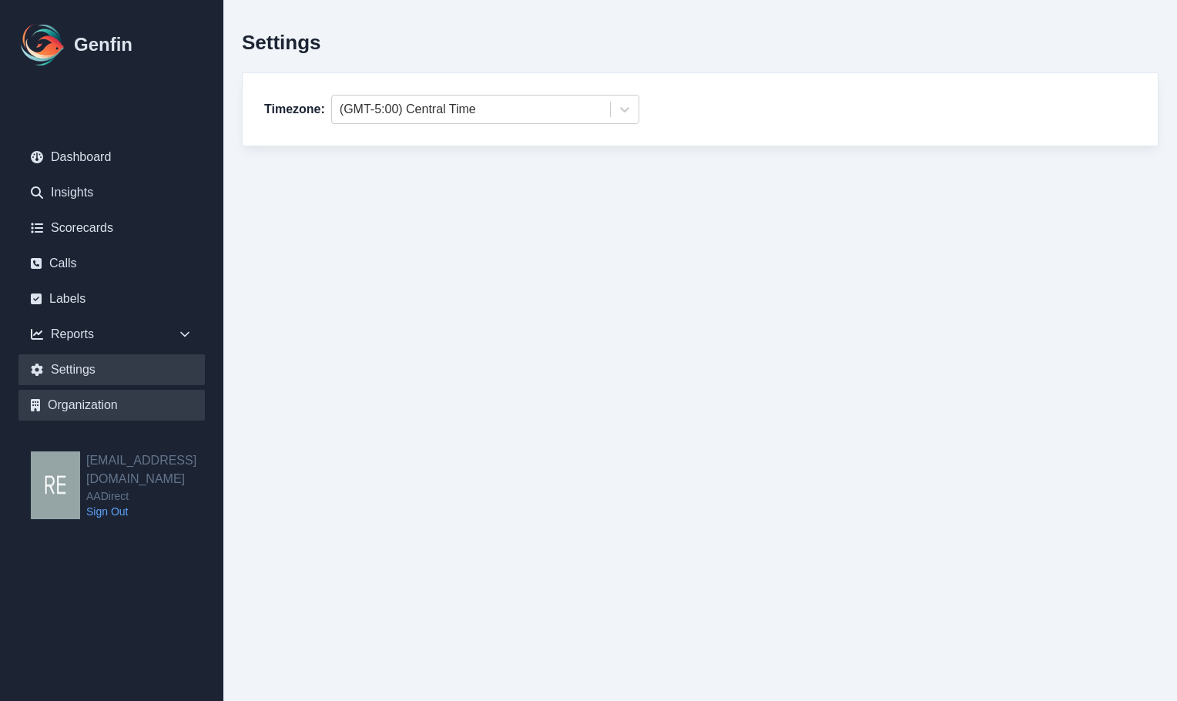
click at [98, 407] on link "Organization" at bounding box center [111, 405] width 186 height 31
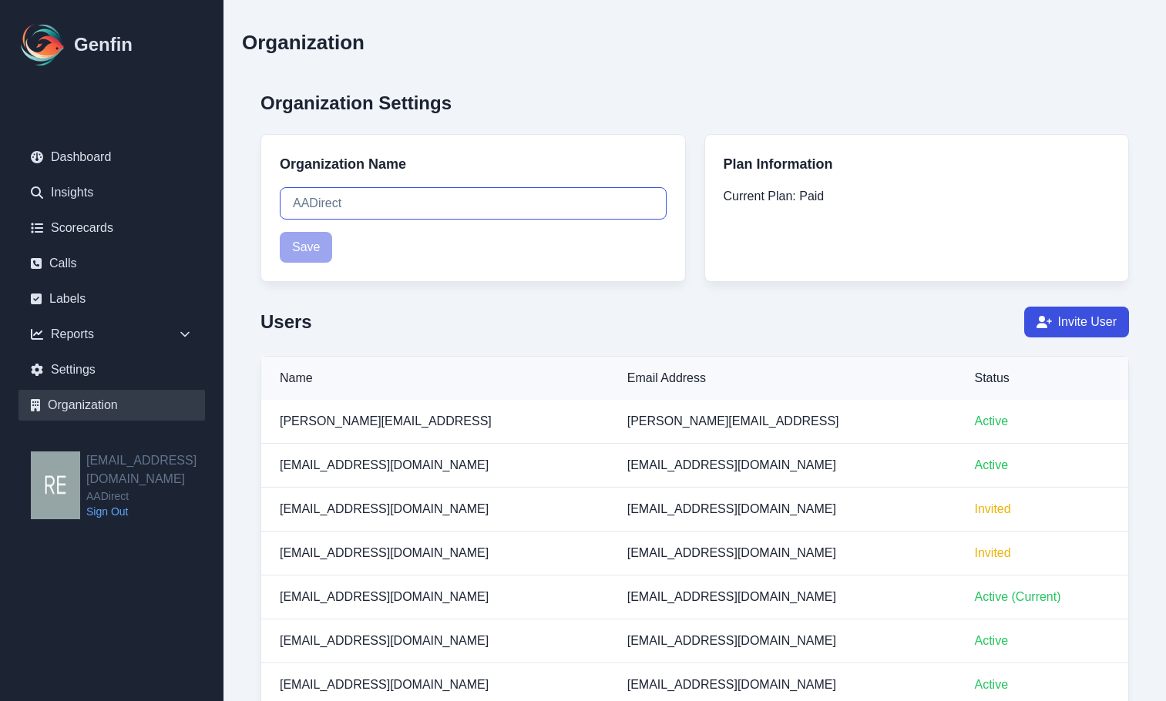
click at [414, 199] on input "AADirect" at bounding box center [473, 203] width 387 height 32
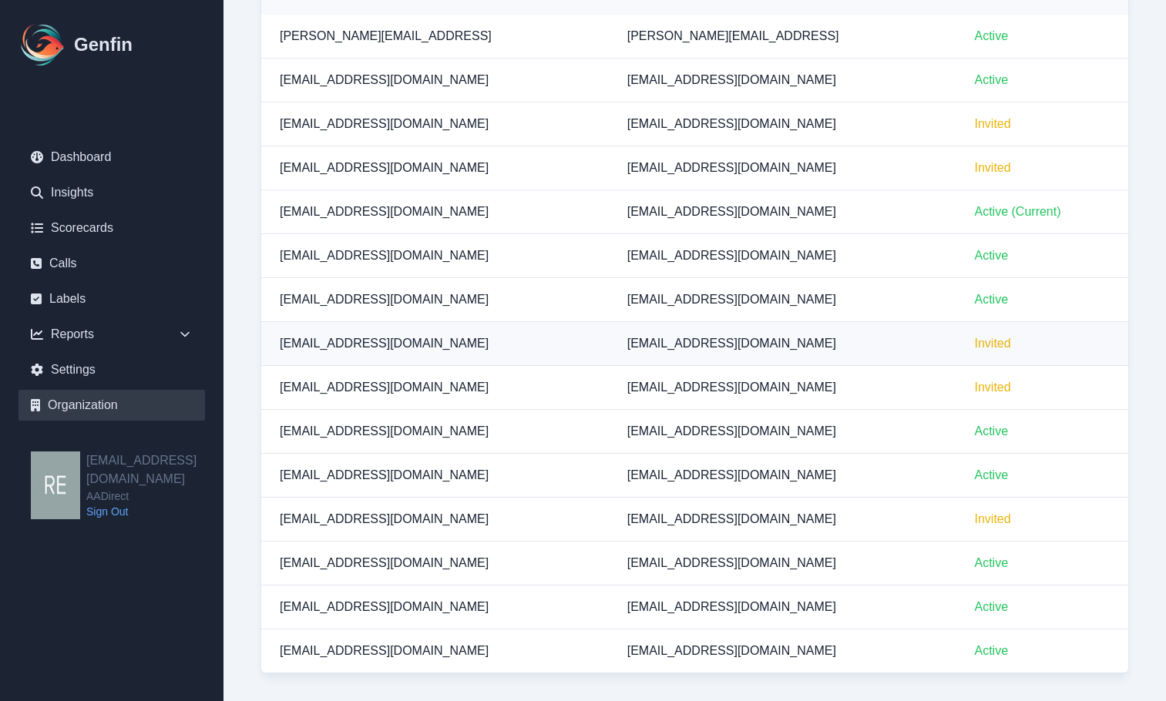
scroll to position [308, 0]
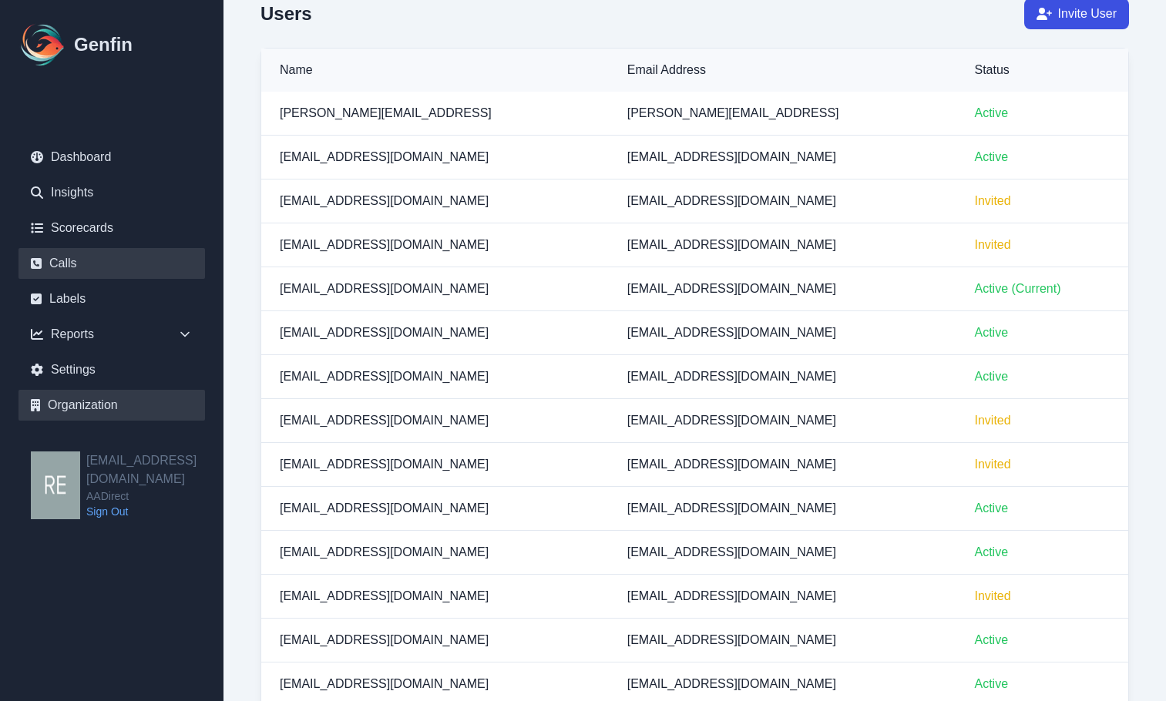
click at [89, 259] on link "Calls" at bounding box center [111, 263] width 186 height 31
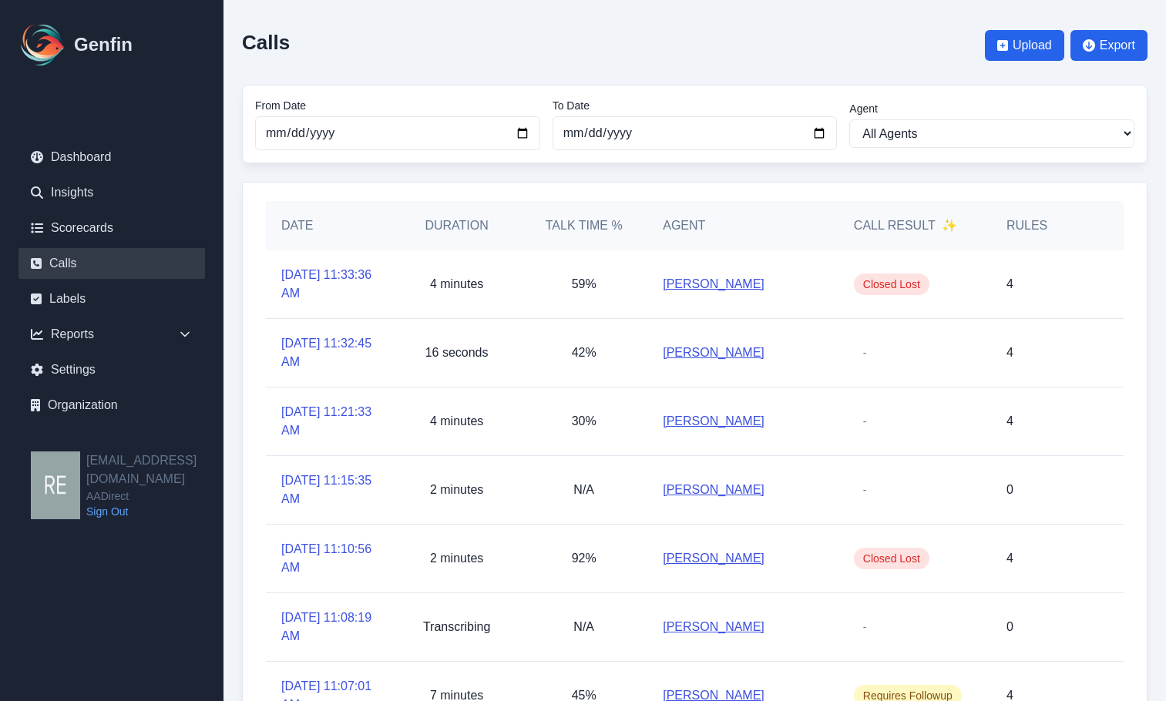
click at [734, 281] on link "[PERSON_NAME]" at bounding box center [714, 284] width 102 height 18
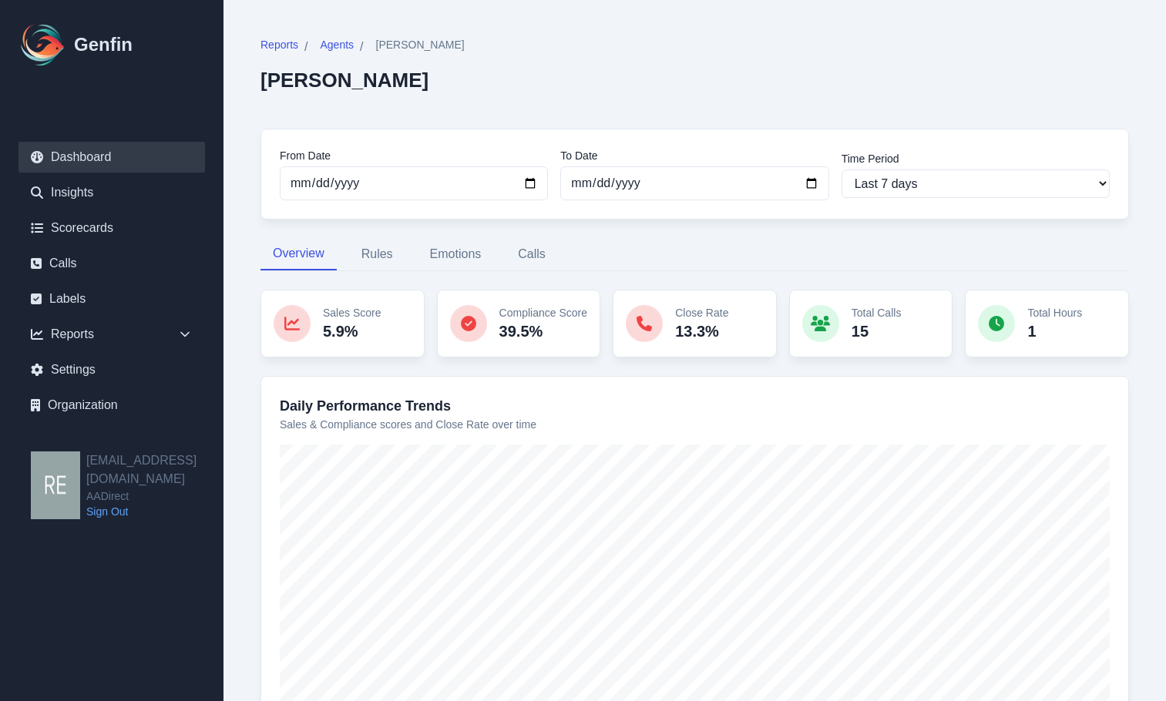
click at [100, 153] on link "Dashboard" at bounding box center [111, 157] width 186 height 31
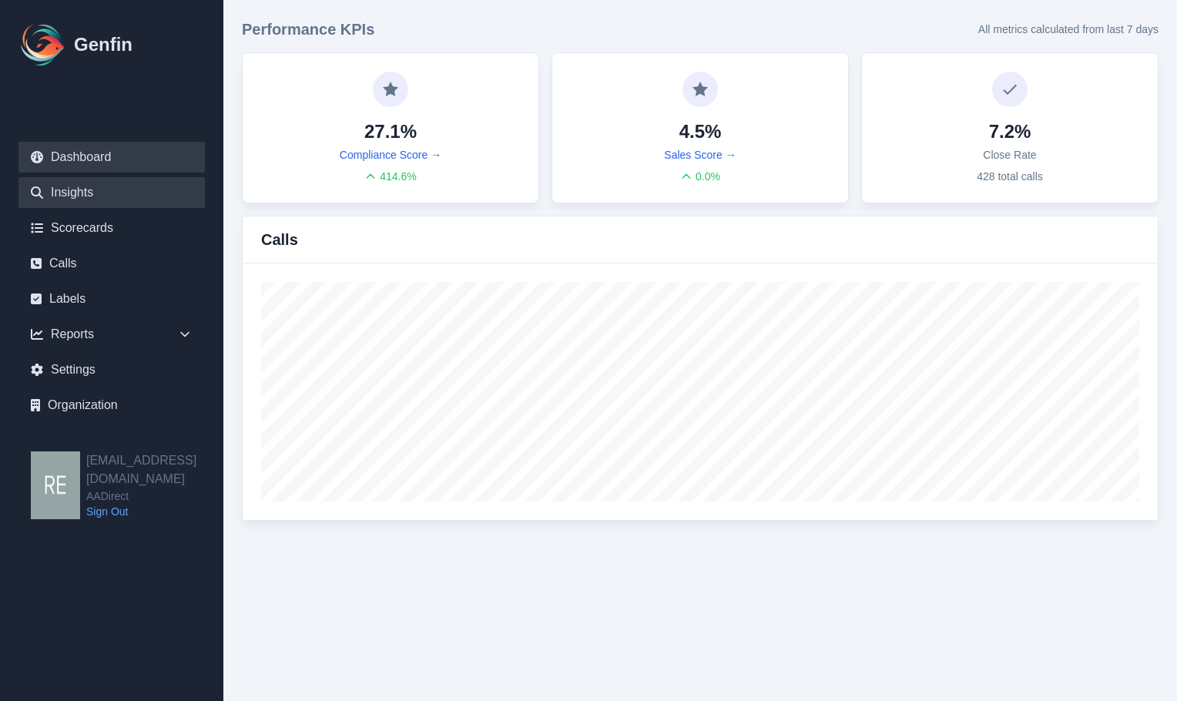
click at [107, 197] on link "Insights" at bounding box center [111, 192] width 186 height 31
